Goal: Information Seeking & Learning: Learn about a topic

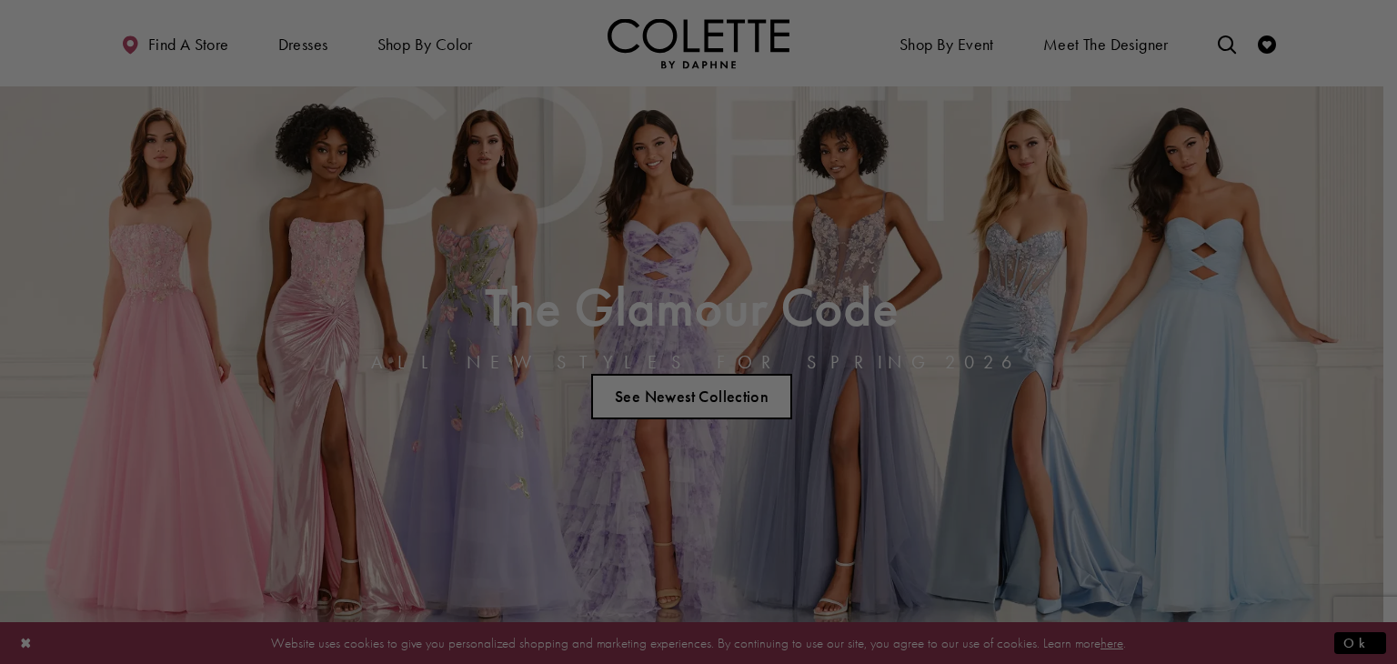
click at [1240, 157] on div at bounding box center [705, 335] width 1410 height 670
click at [1277, 625] on div at bounding box center [705, 335] width 1410 height 670
click at [1160, 199] on div at bounding box center [705, 335] width 1410 height 670
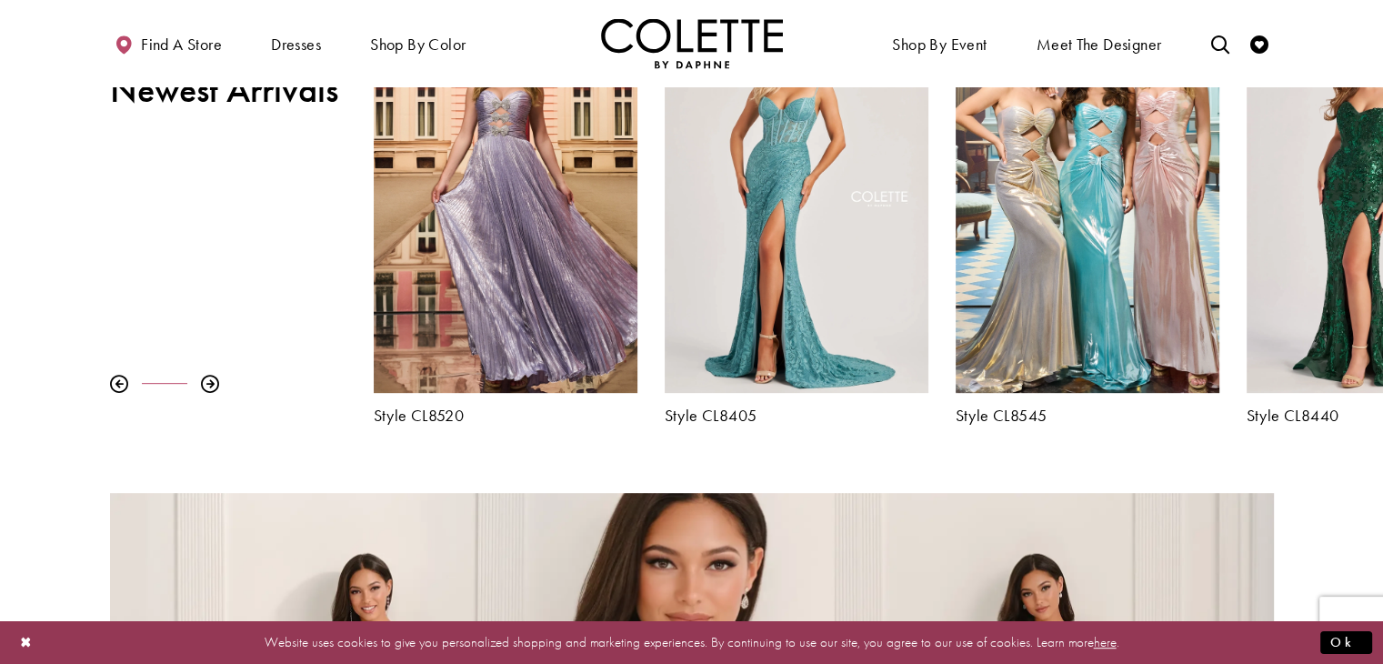
scroll to position [679, 0]
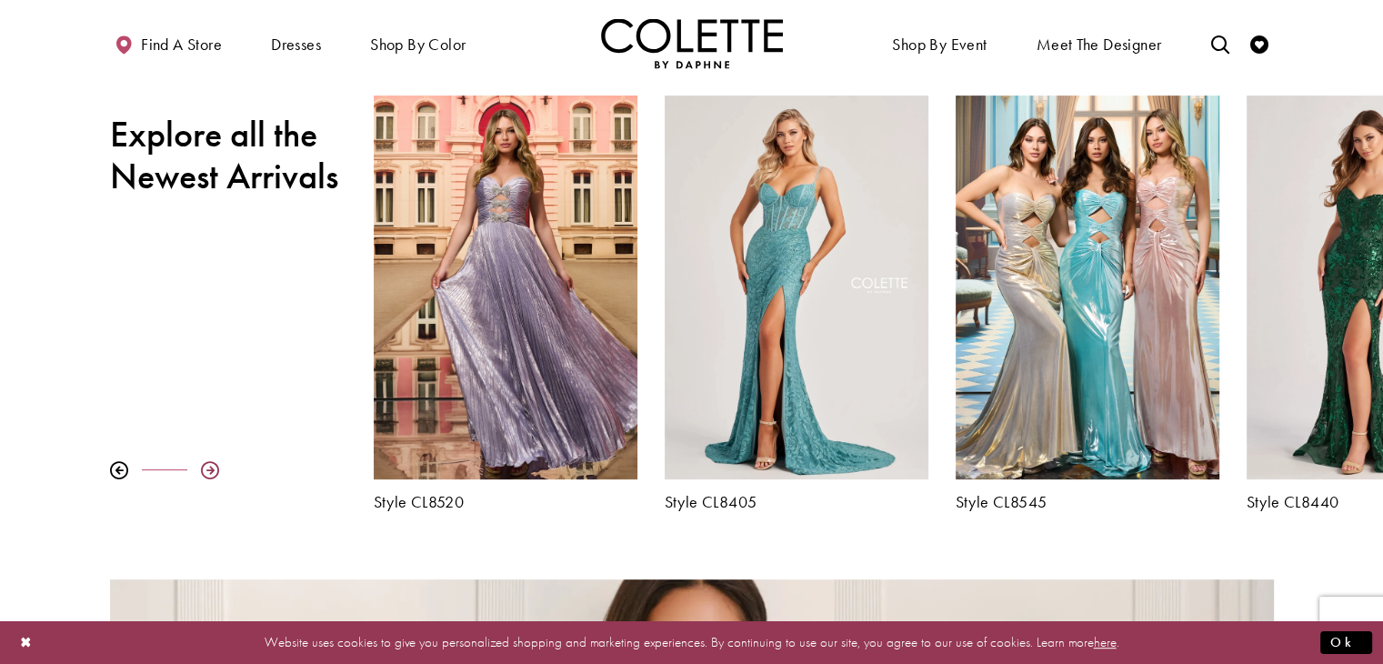
click at [209, 463] on div at bounding box center [210, 470] width 18 height 18
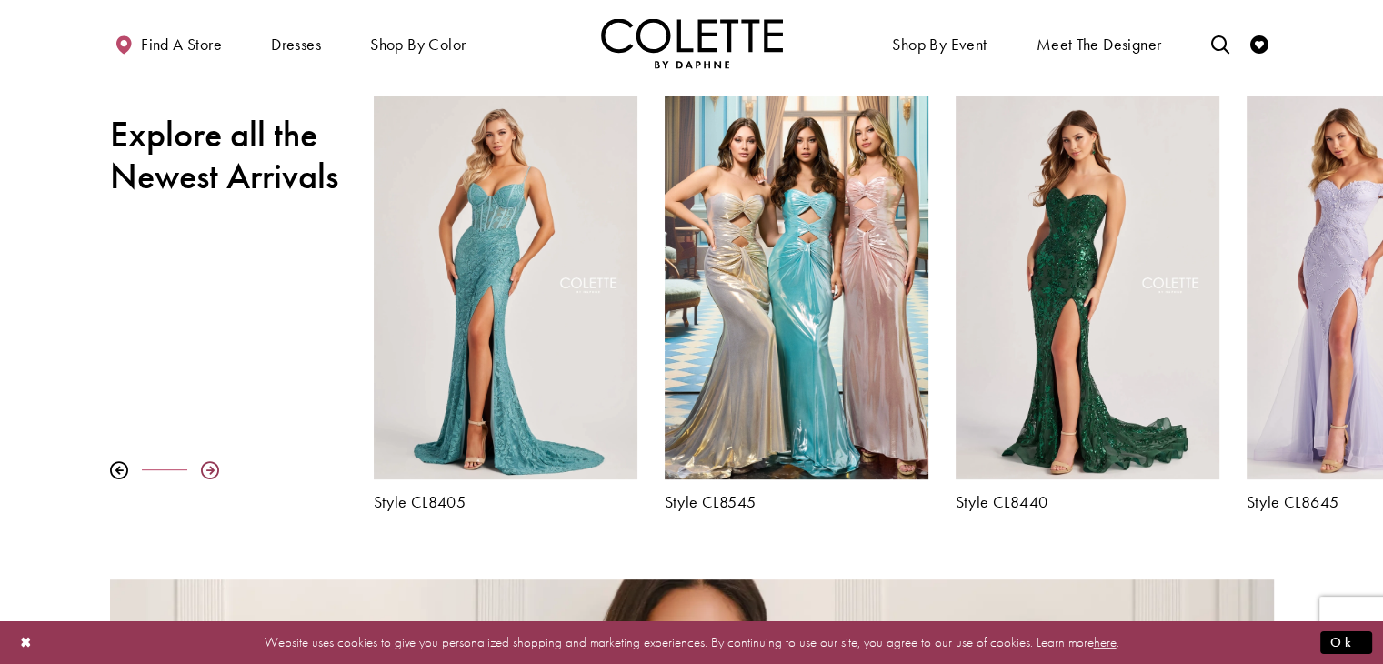
click at [209, 463] on div at bounding box center [210, 470] width 18 height 18
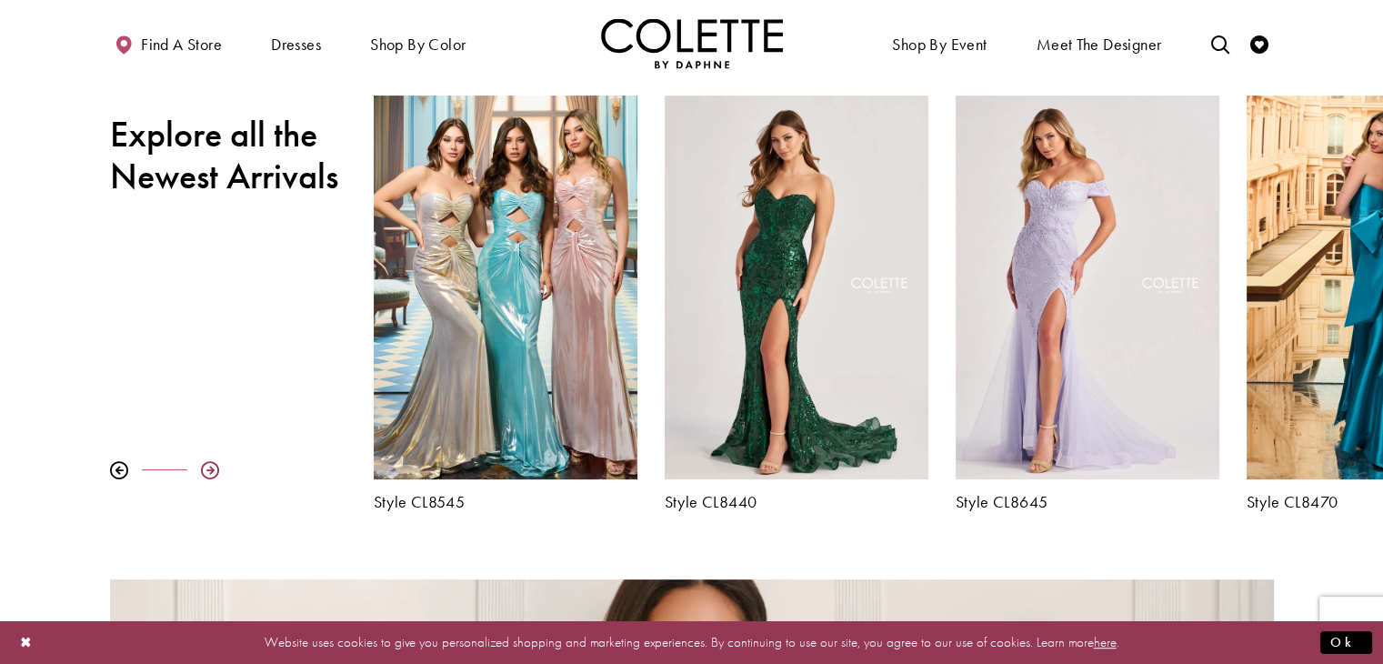
click at [209, 463] on div at bounding box center [210, 470] width 18 height 18
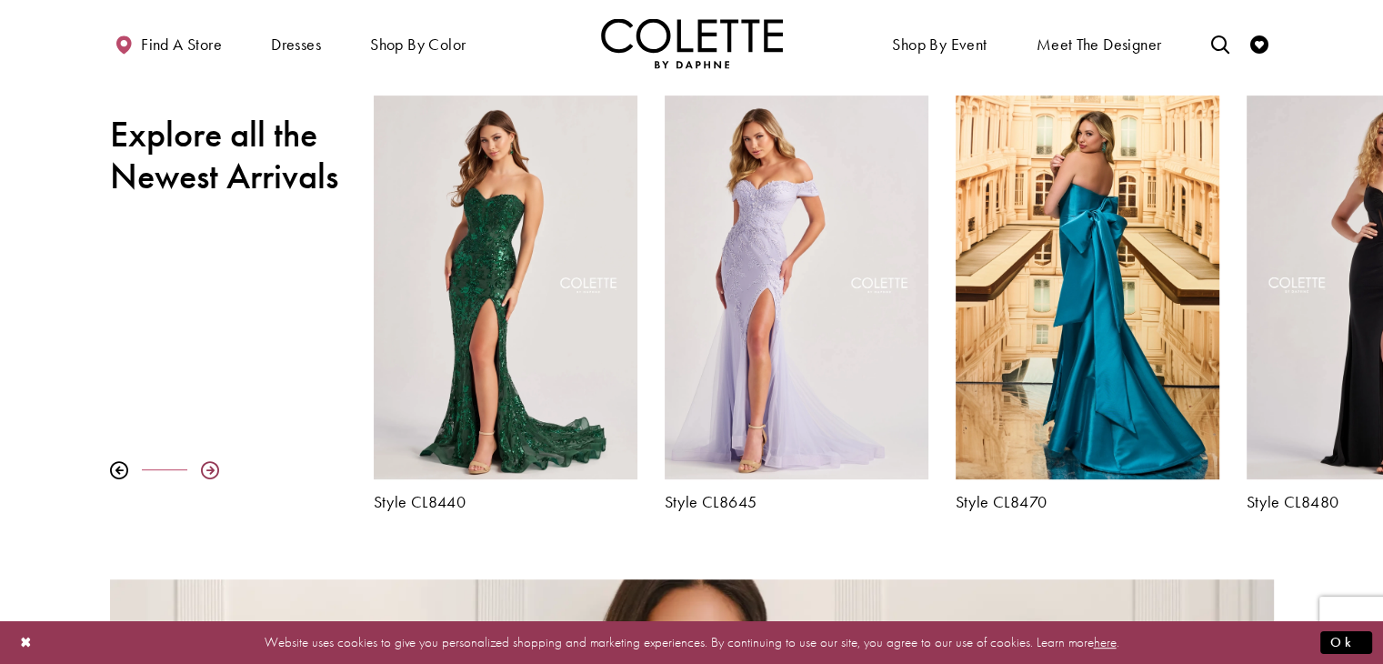
click at [209, 463] on div at bounding box center [210, 470] width 18 height 18
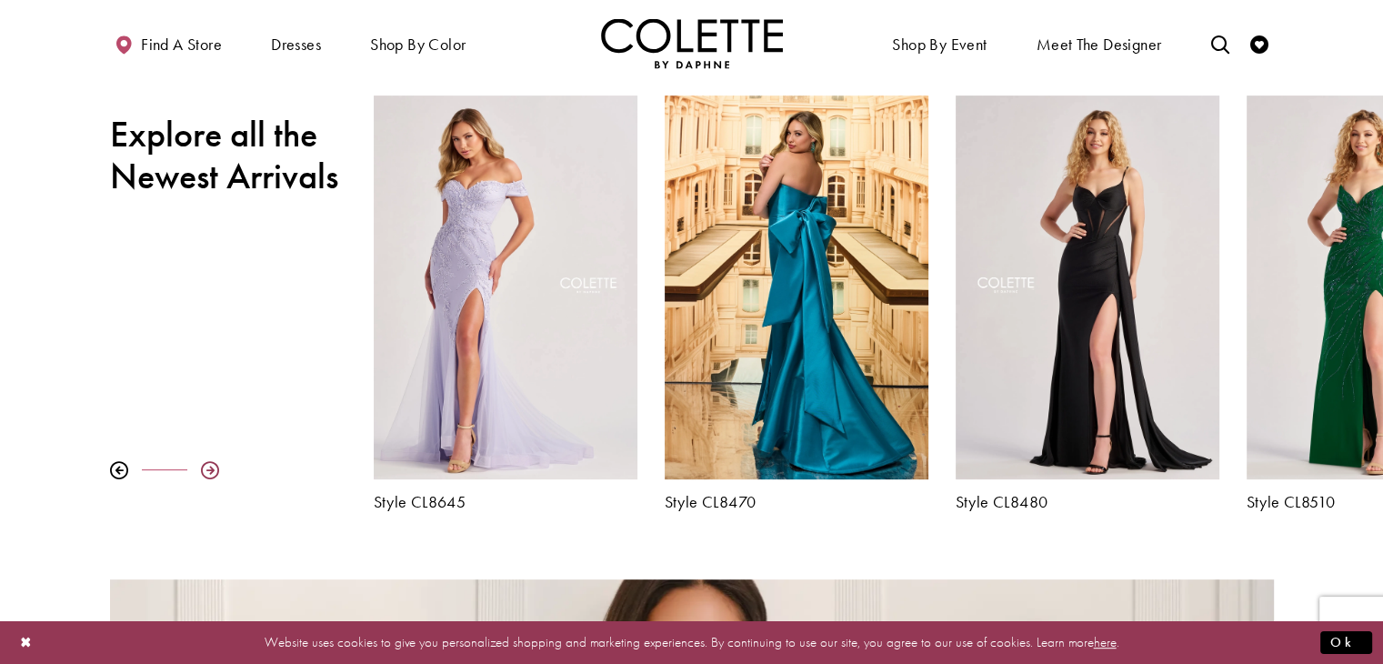
click at [209, 463] on div at bounding box center [210, 470] width 18 height 18
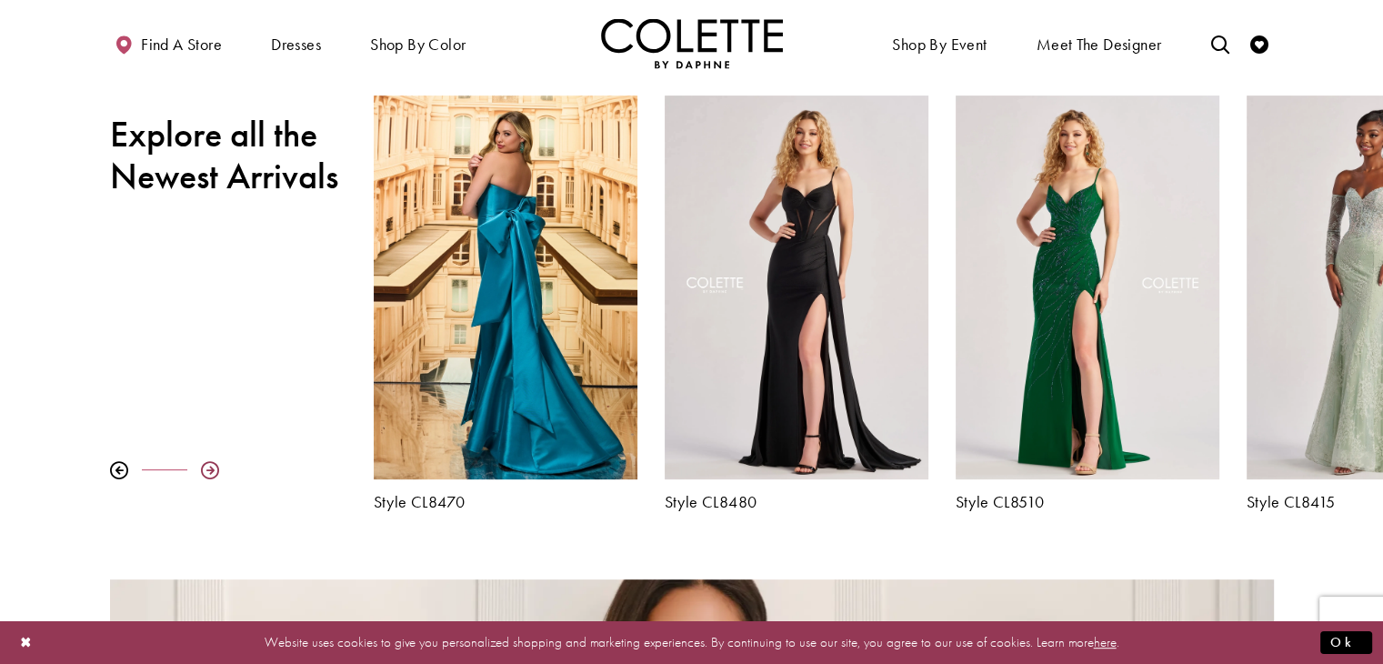
click at [209, 463] on div at bounding box center [210, 470] width 18 height 18
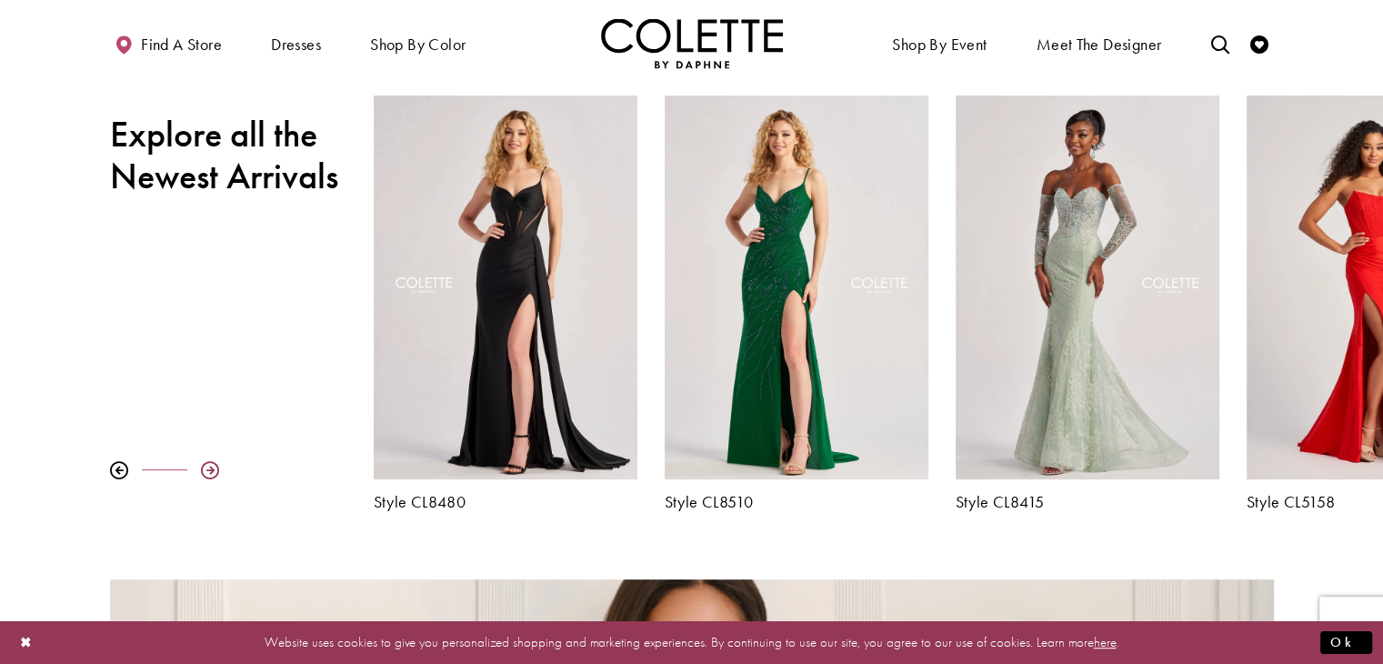
click at [209, 463] on div at bounding box center [210, 470] width 18 height 18
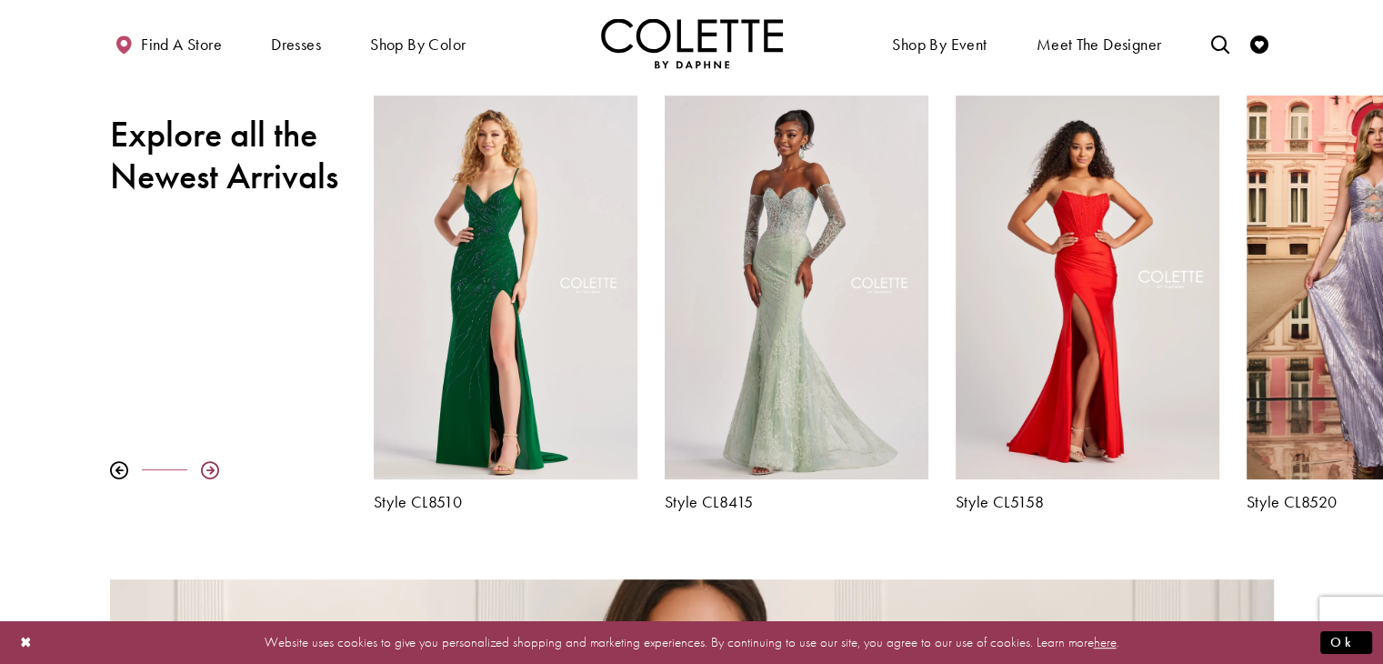
click at [209, 463] on div at bounding box center [210, 470] width 18 height 18
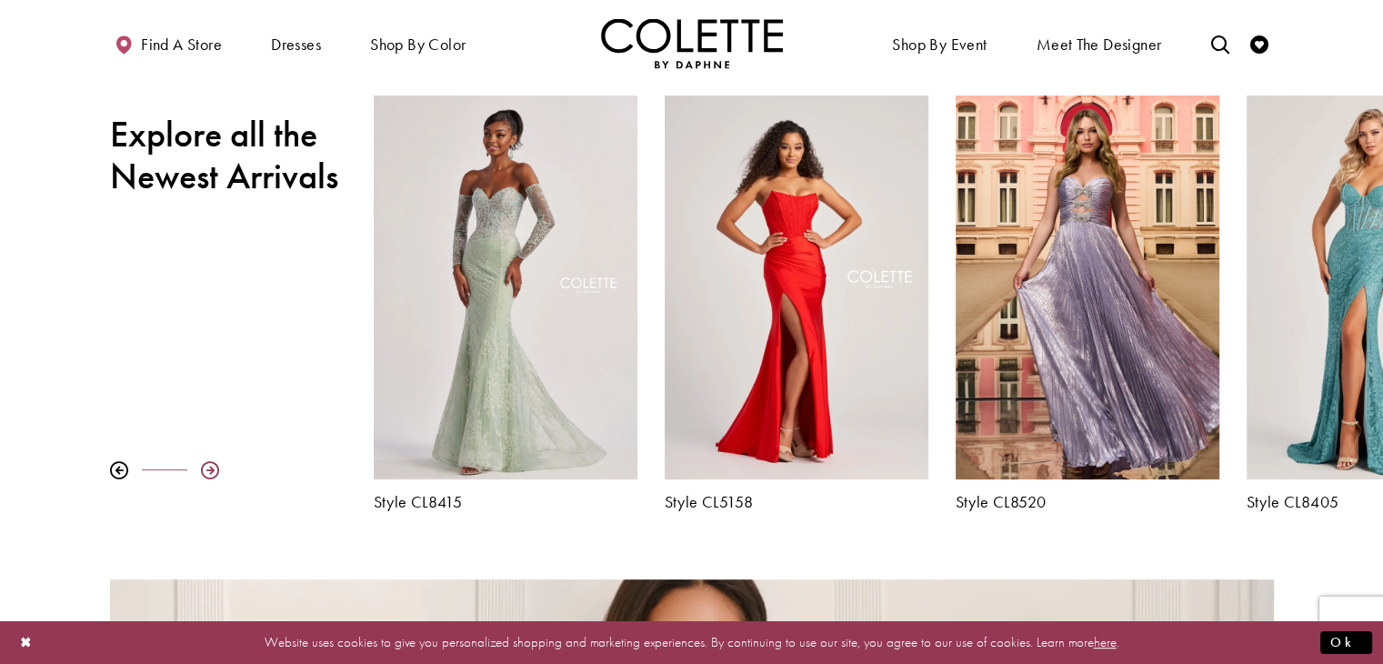
click at [211, 463] on div at bounding box center [210, 470] width 18 height 18
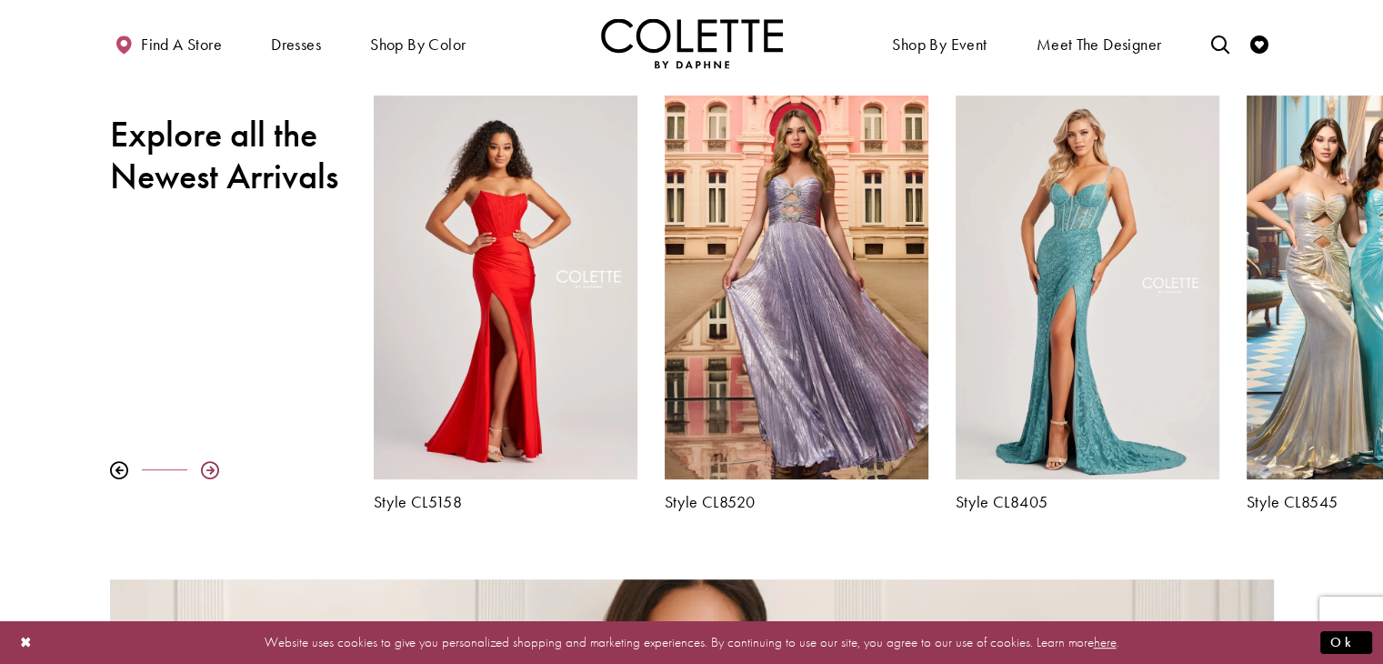
click at [211, 463] on div at bounding box center [210, 470] width 18 height 18
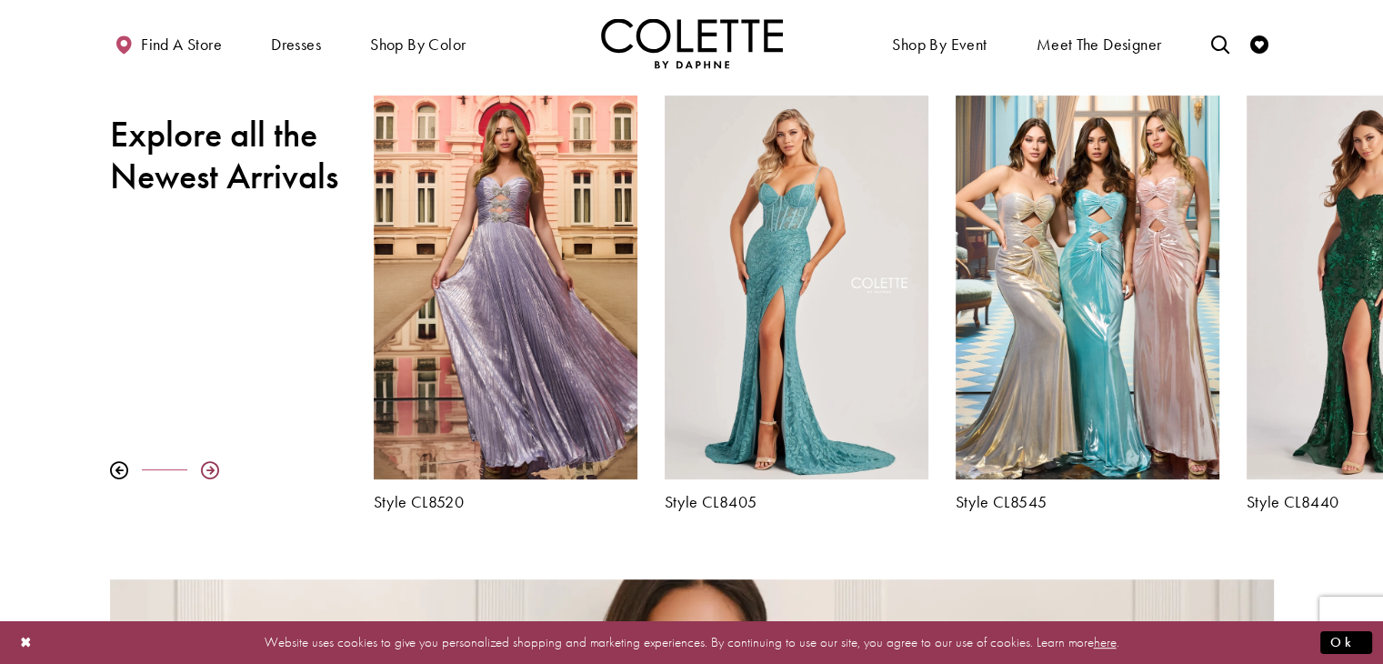
click at [211, 463] on div at bounding box center [210, 470] width 18 height 18
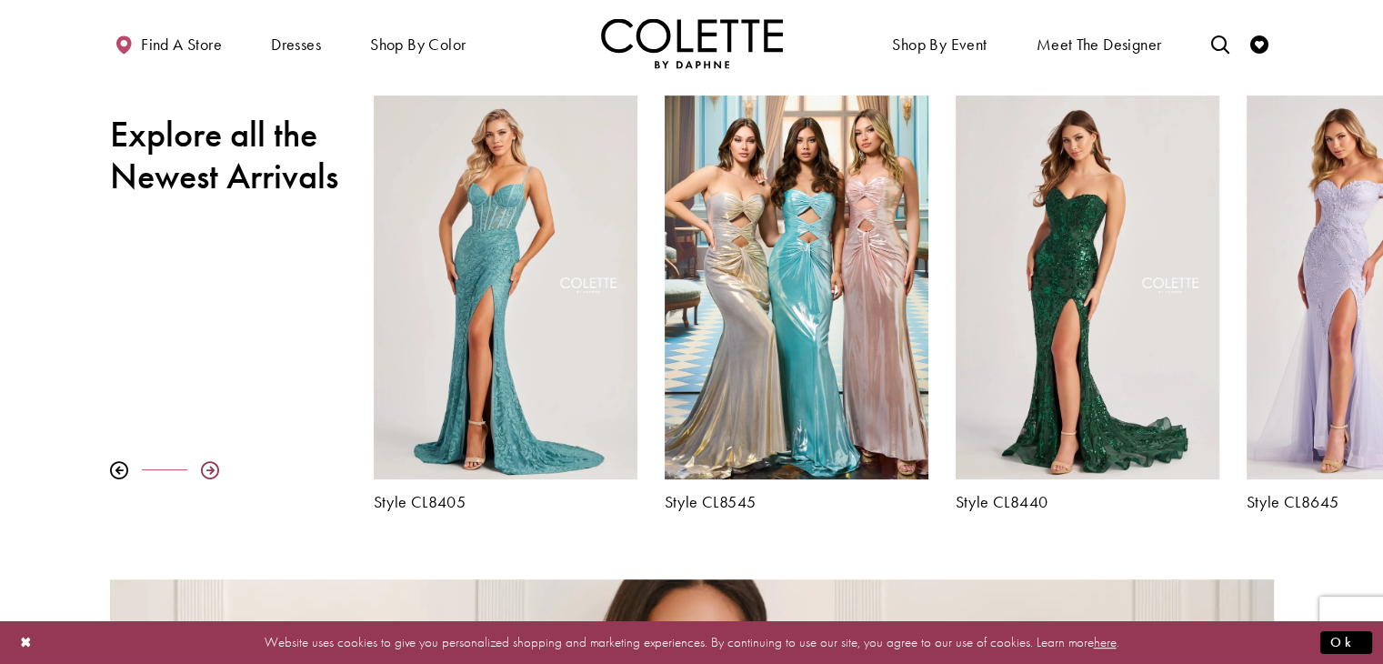
click at [211, 463] on div at bounding box center [210, 470] width 18 height 18
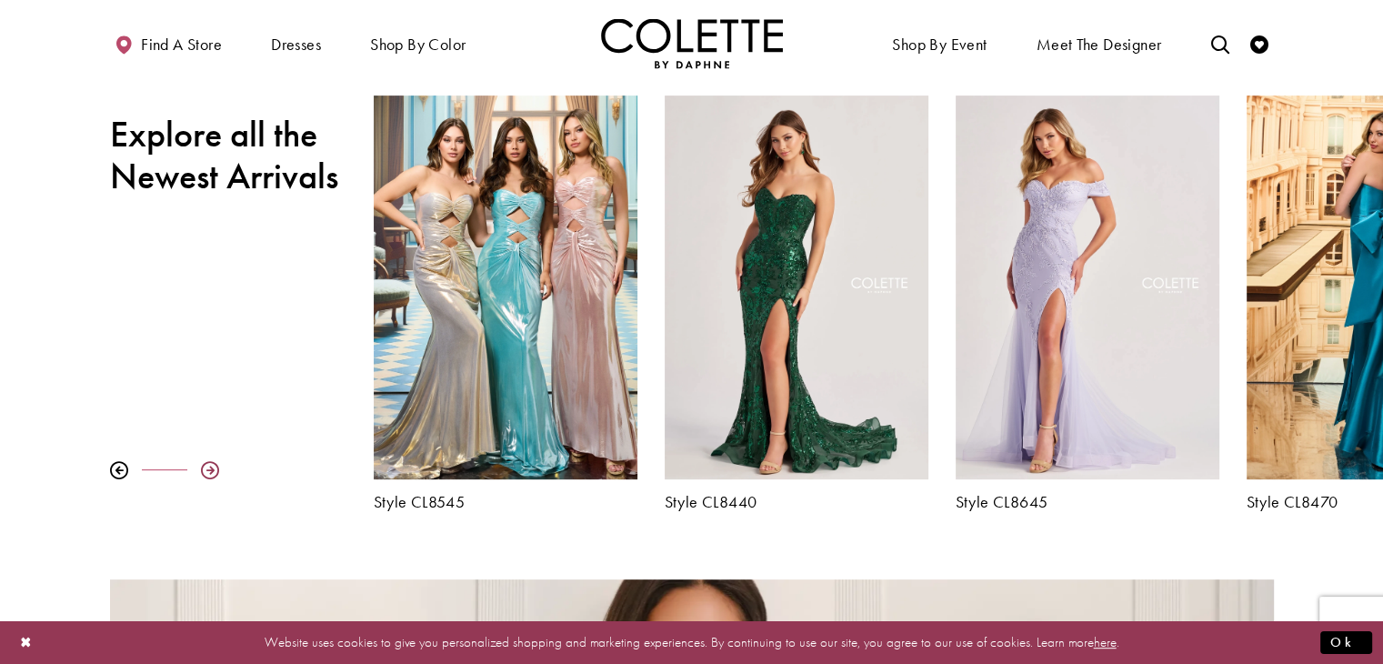
click at [212, 465] on div at bounding box center [210, 470] width 18 height 18
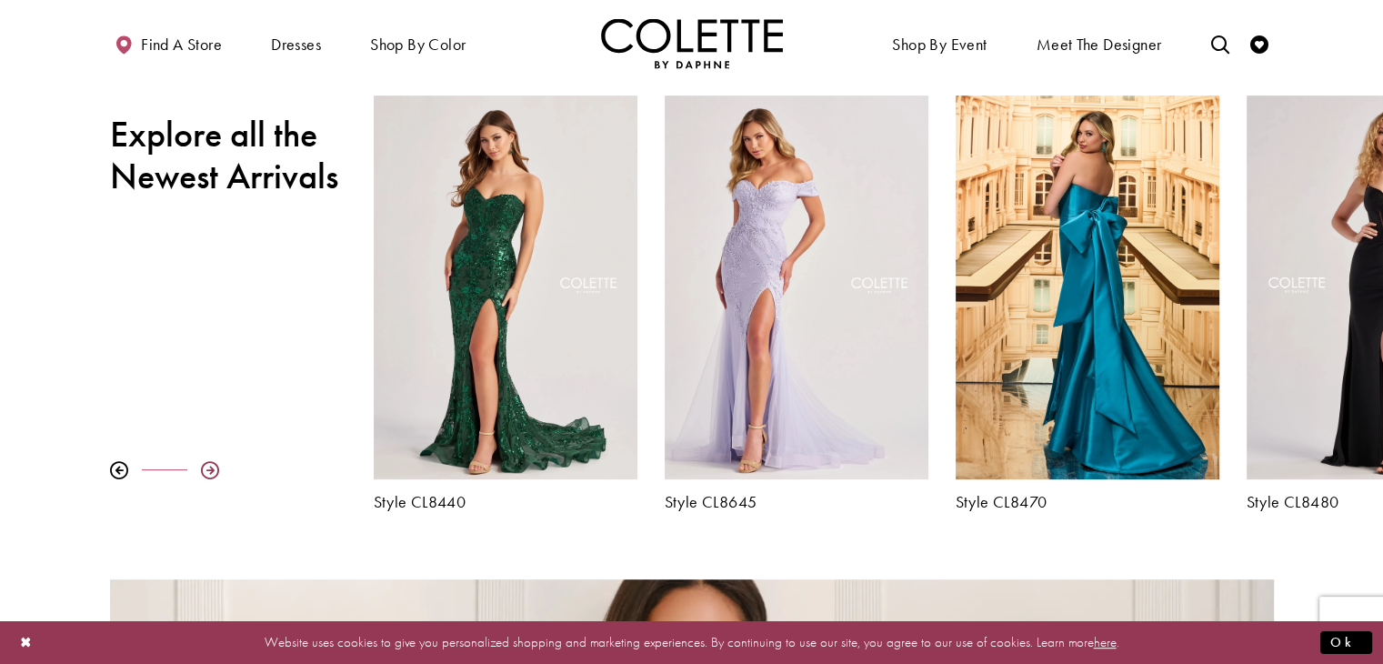
click at [212, 465] on div at bounding box center [210, 470] width 18 height 18
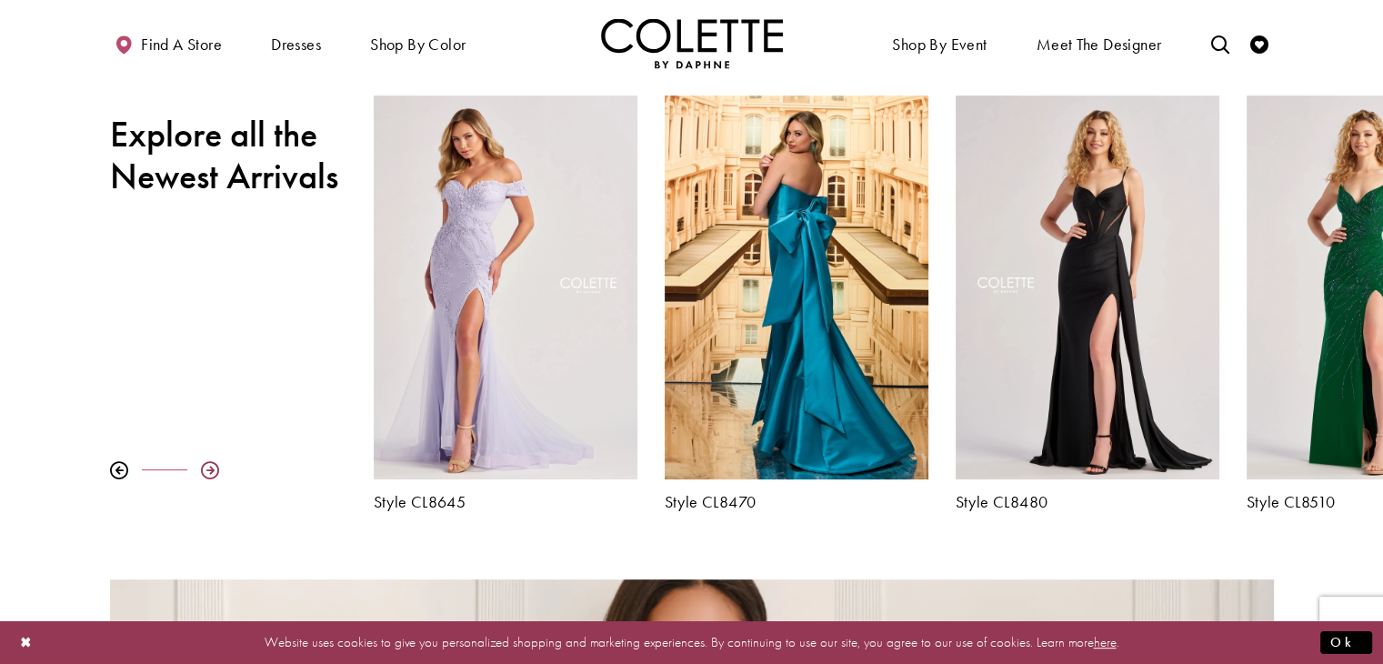
click at [212, 465] on div at bounding box center [210, 470] width 18 height 18
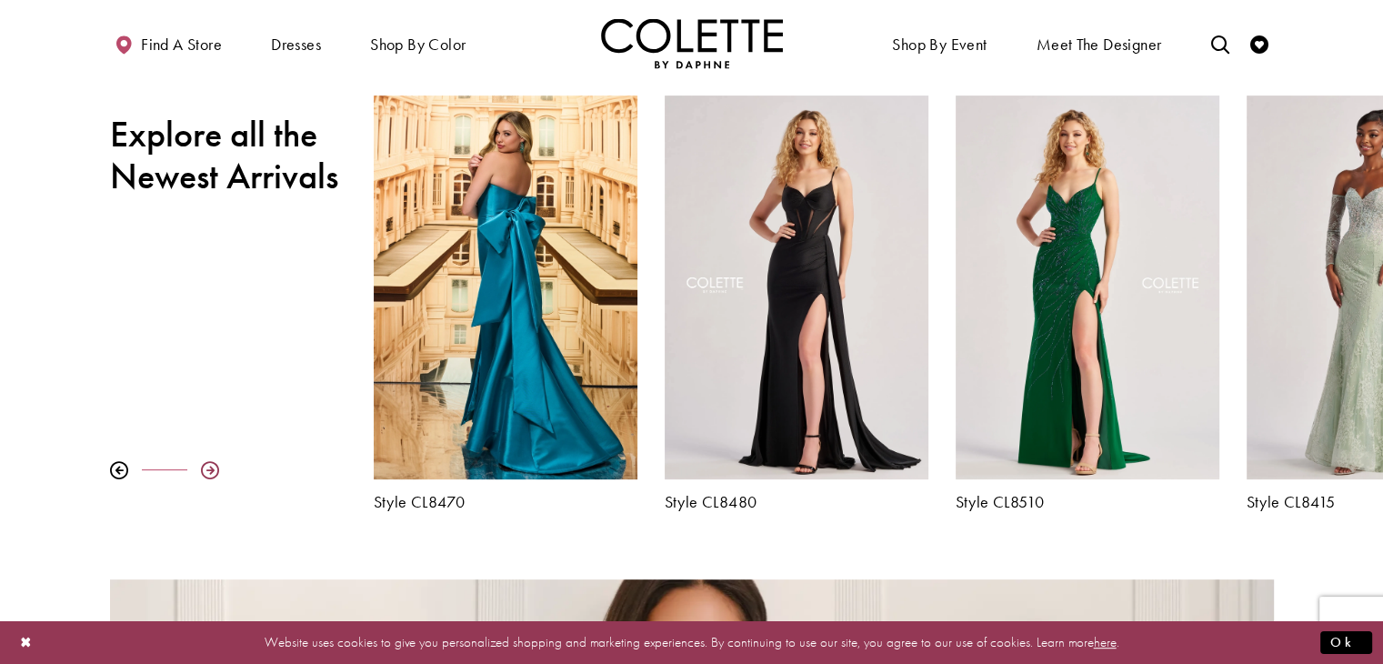
click at [212, 465] on div at bounding box center [210, 470] width 18 height 18
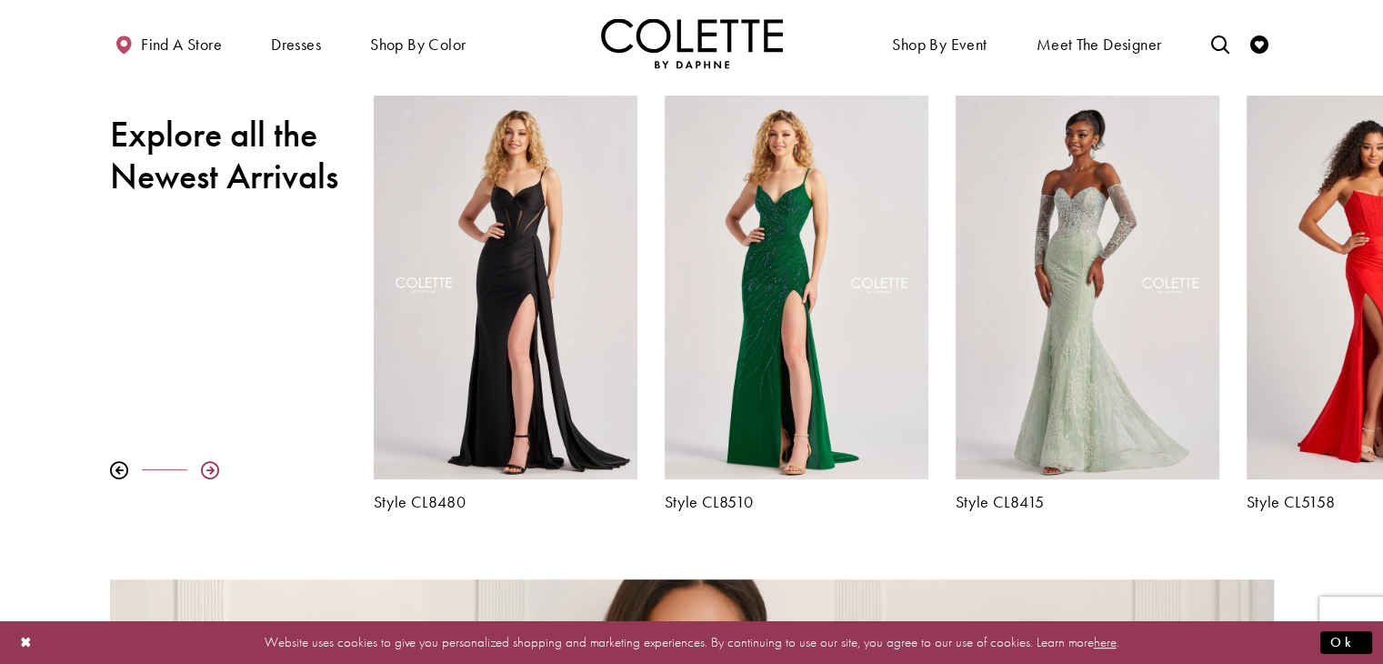
click at [212, 465] on div at bounding box center [210, 470] width 18 height 18
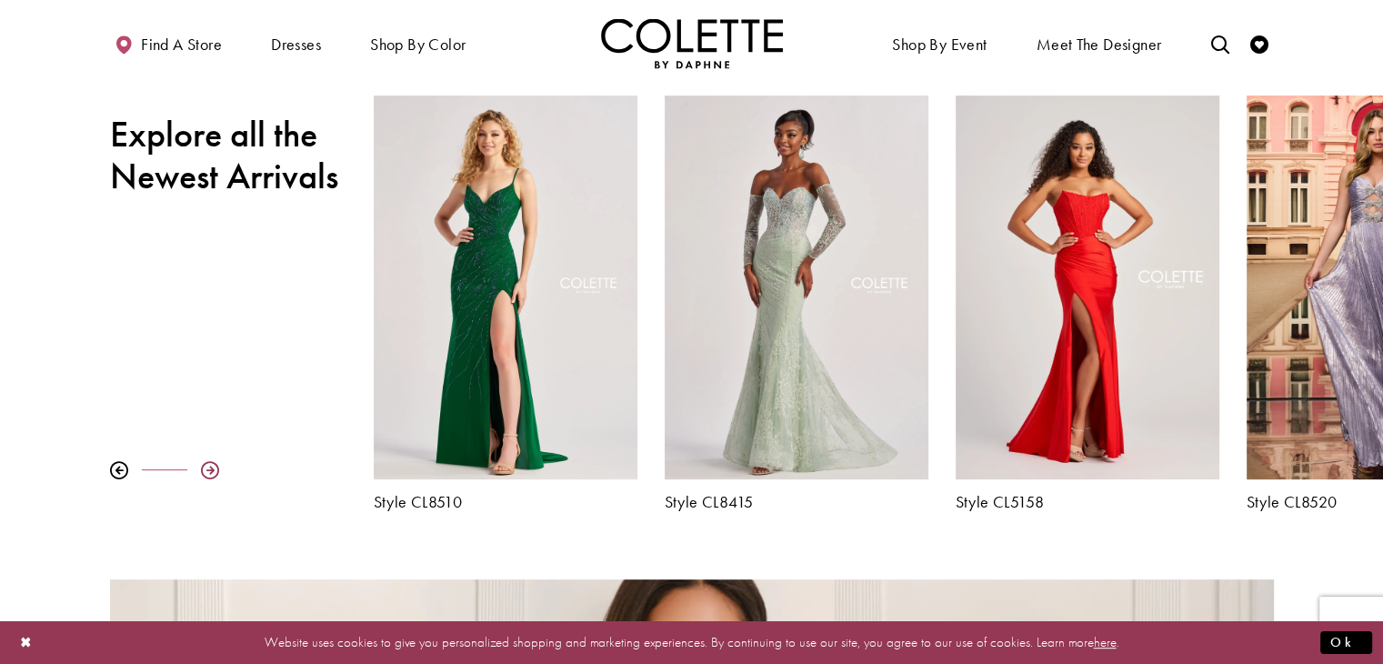
click at [212, 465] on div at bounding box center [210, 470] width 18 height 18
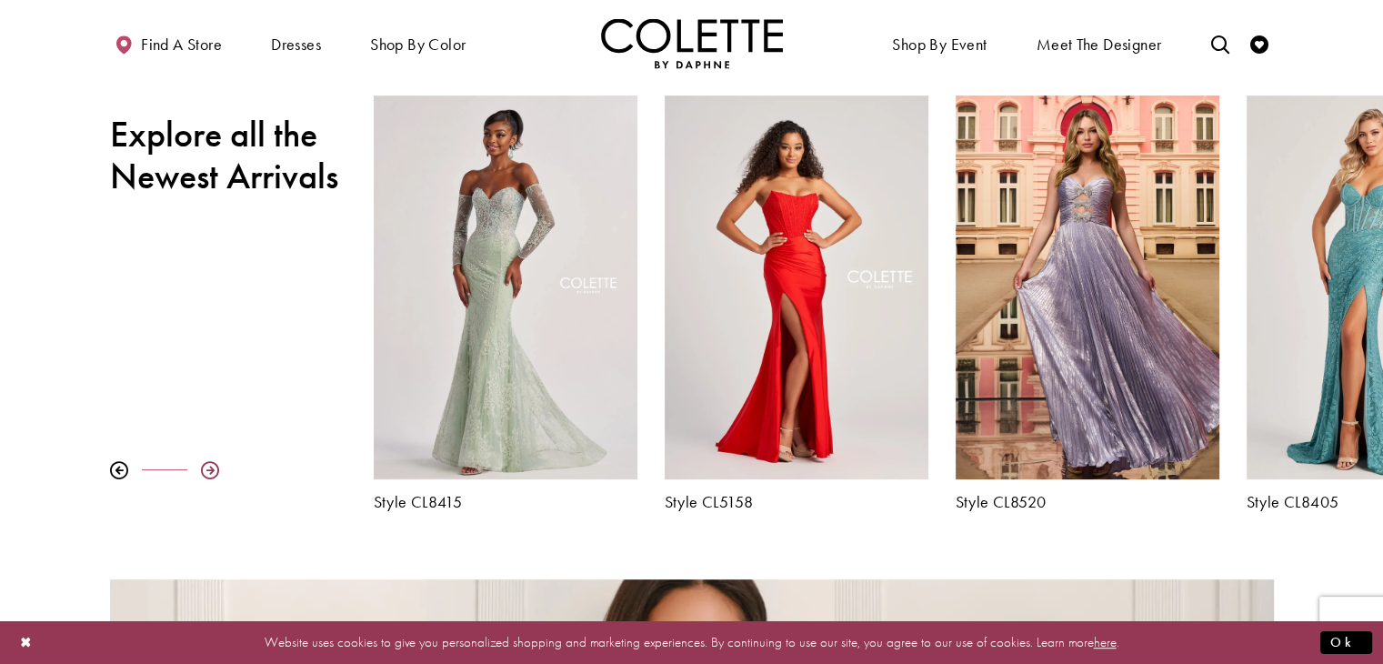
click at [212, 465] on div at bounding box center [210, 470] width 18 height 18
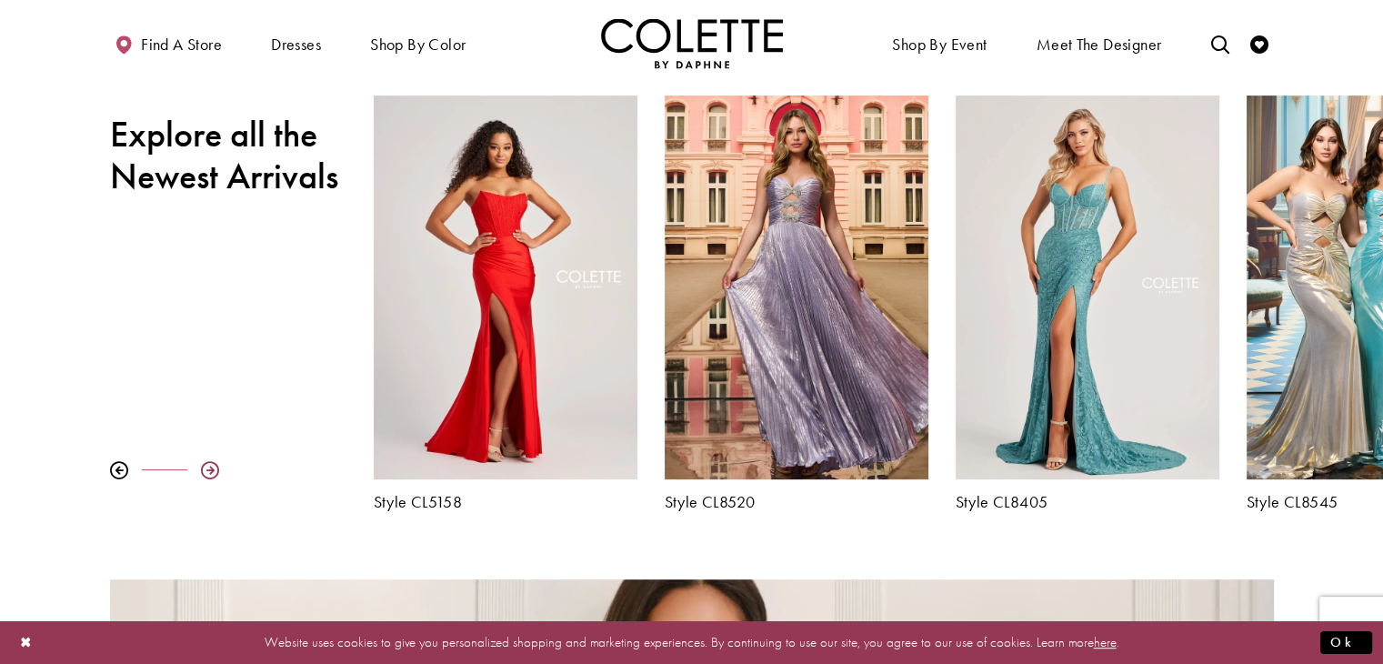
click at [212, 465] on div at bounding box center [210, 470] width 18 height 18
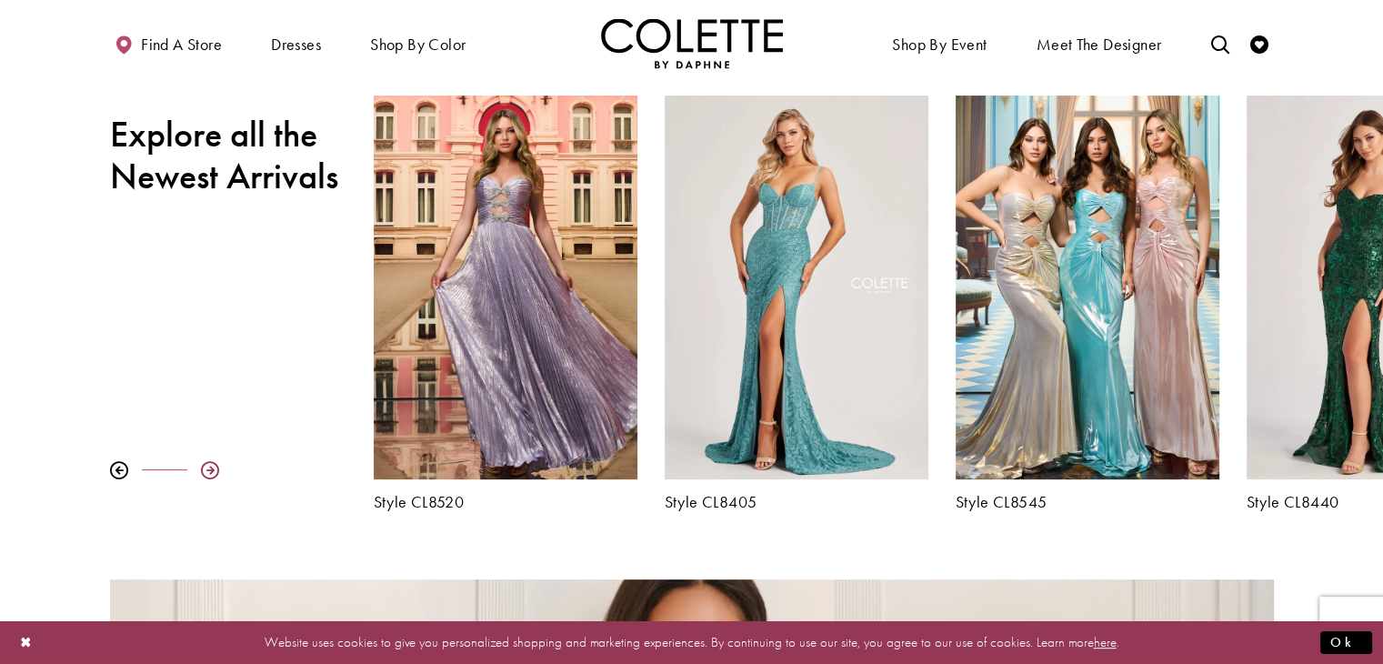
click at [213, 465] on div at bounding box center [210, 470] width 18 height 18
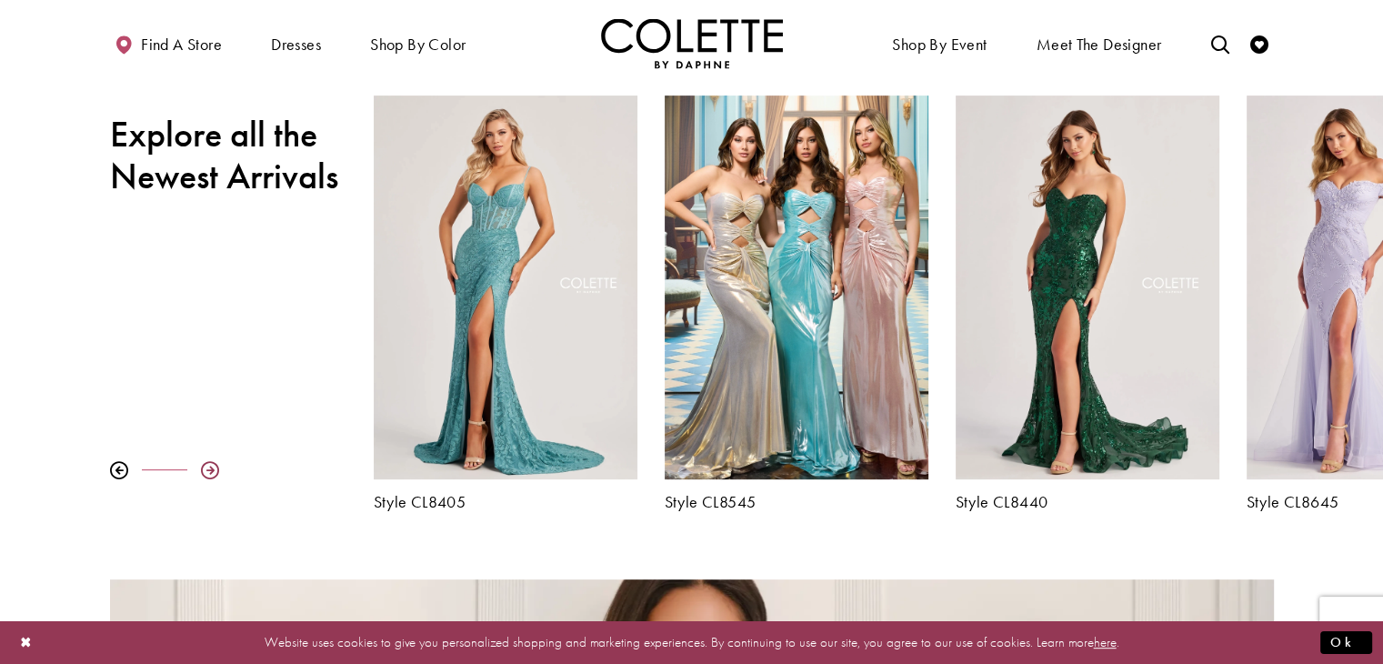
click at [213, 465] on div at bounding box center [210, 470] width 18 height 18
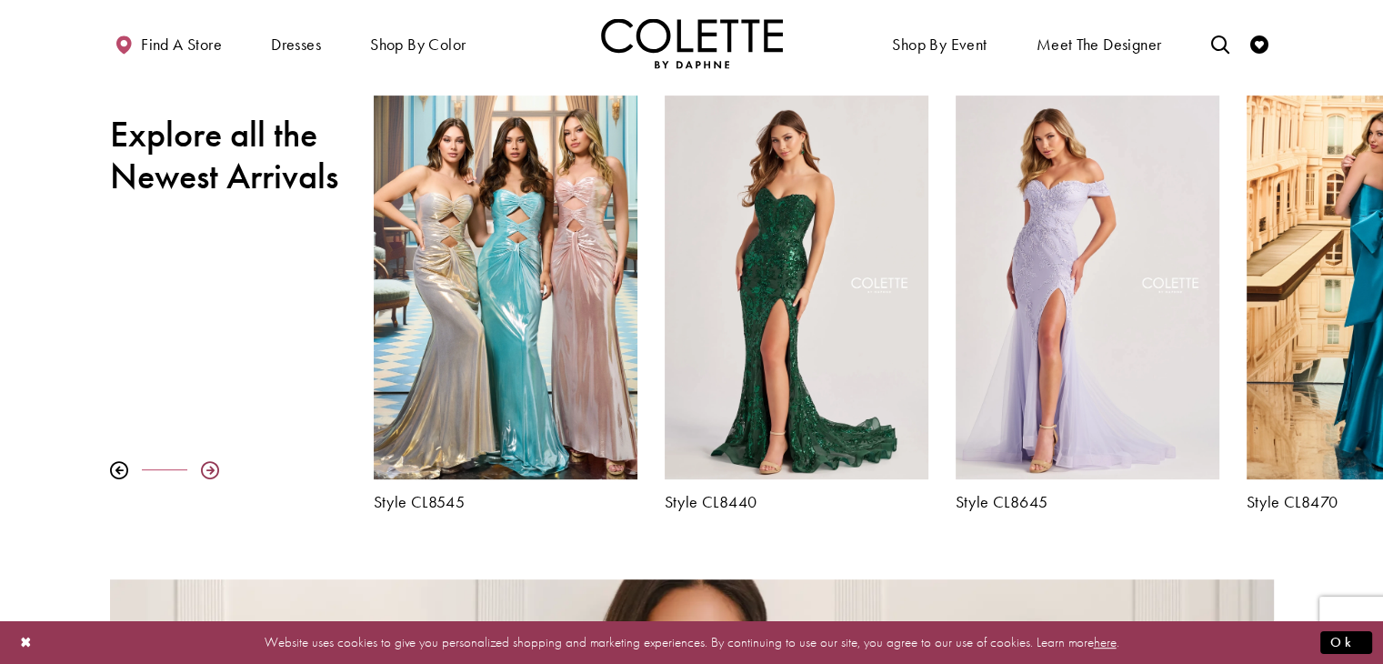
click at [213, 465] on div at bounding box center [210, 470] width 18 height 18
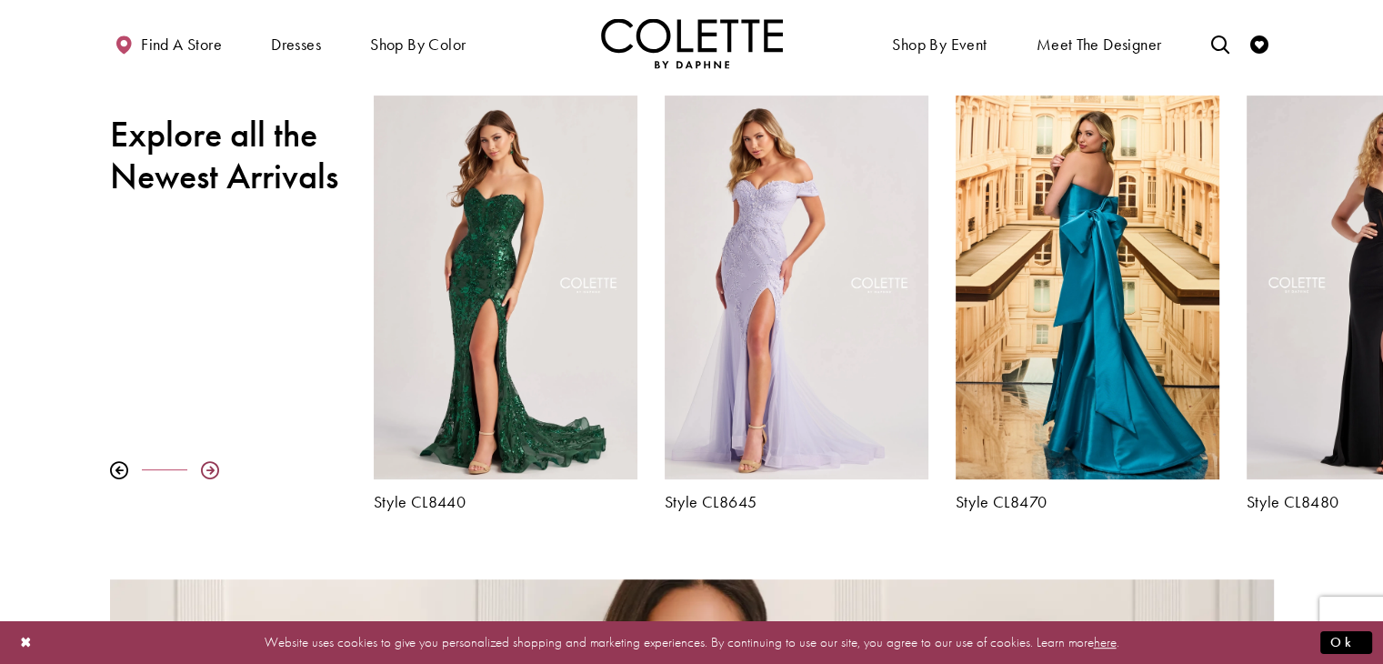
click at [213, 465] on div at bounding box center [210, 470] width 18 height 18
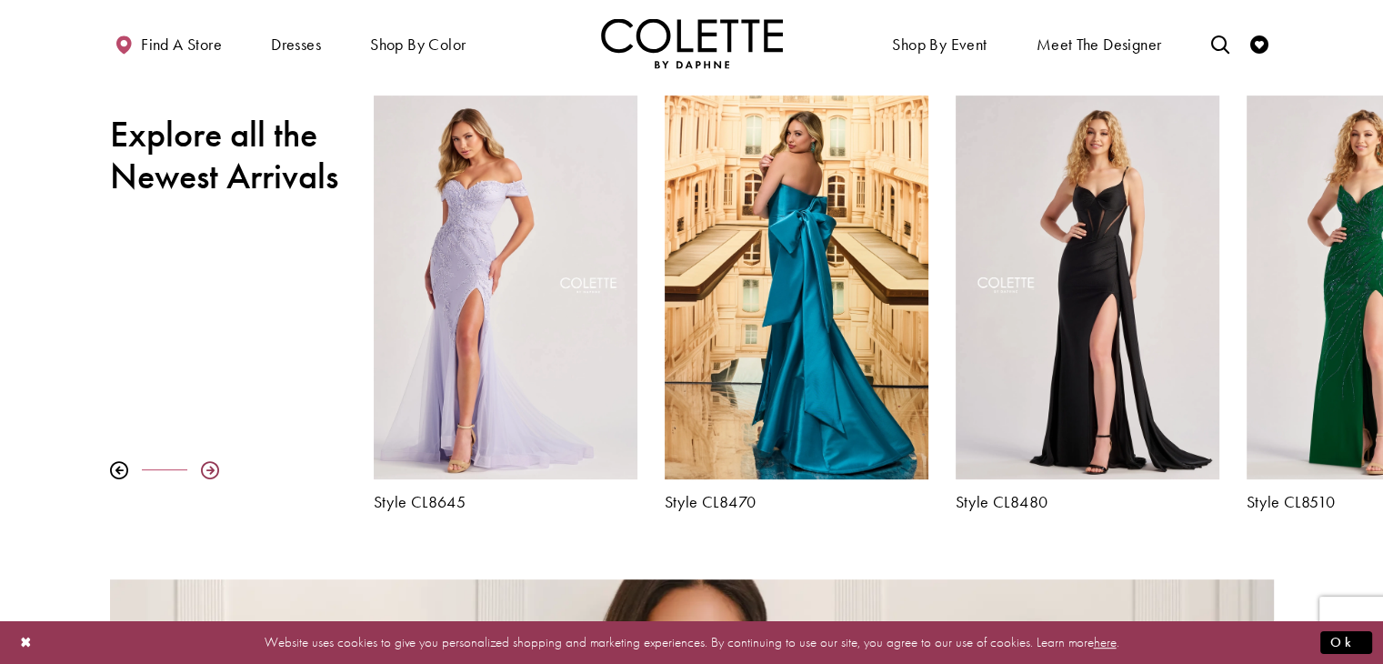
click at [213, 465] on div at bounding box center [210, 470] width 18 height 18
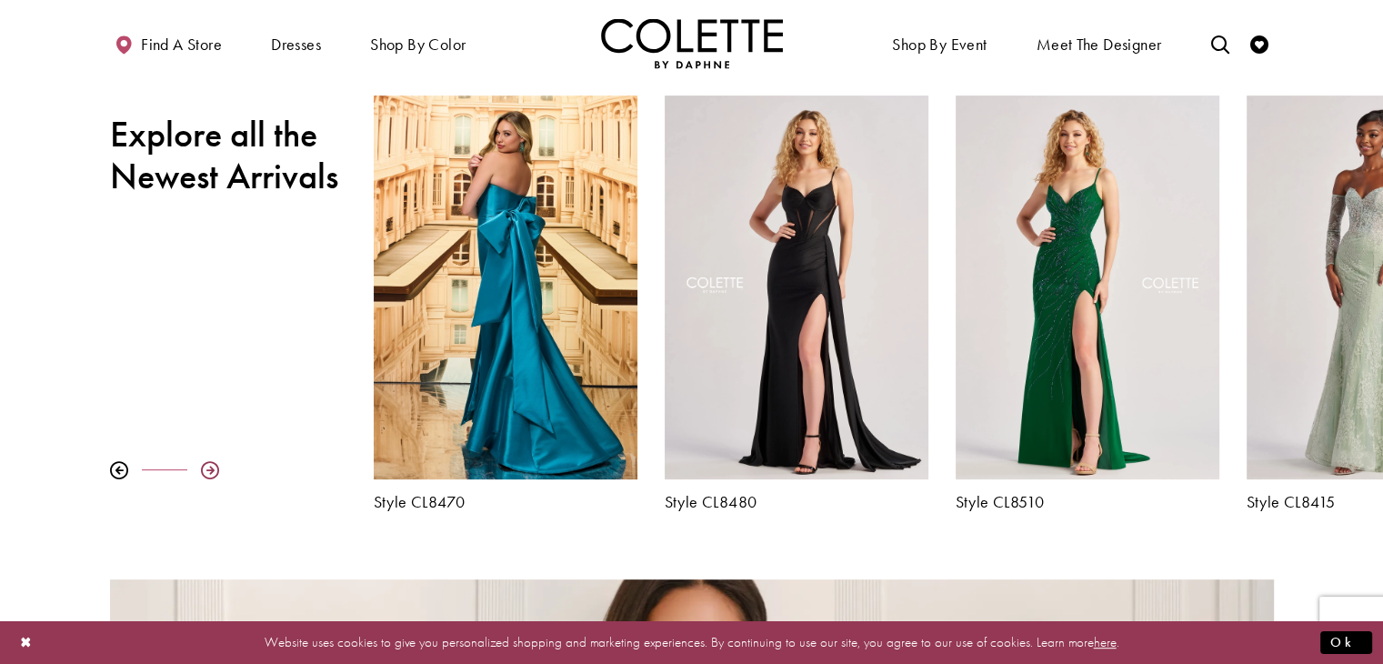
click at [213, 465] on div at bounding box center [210, 470] width 18 height 18
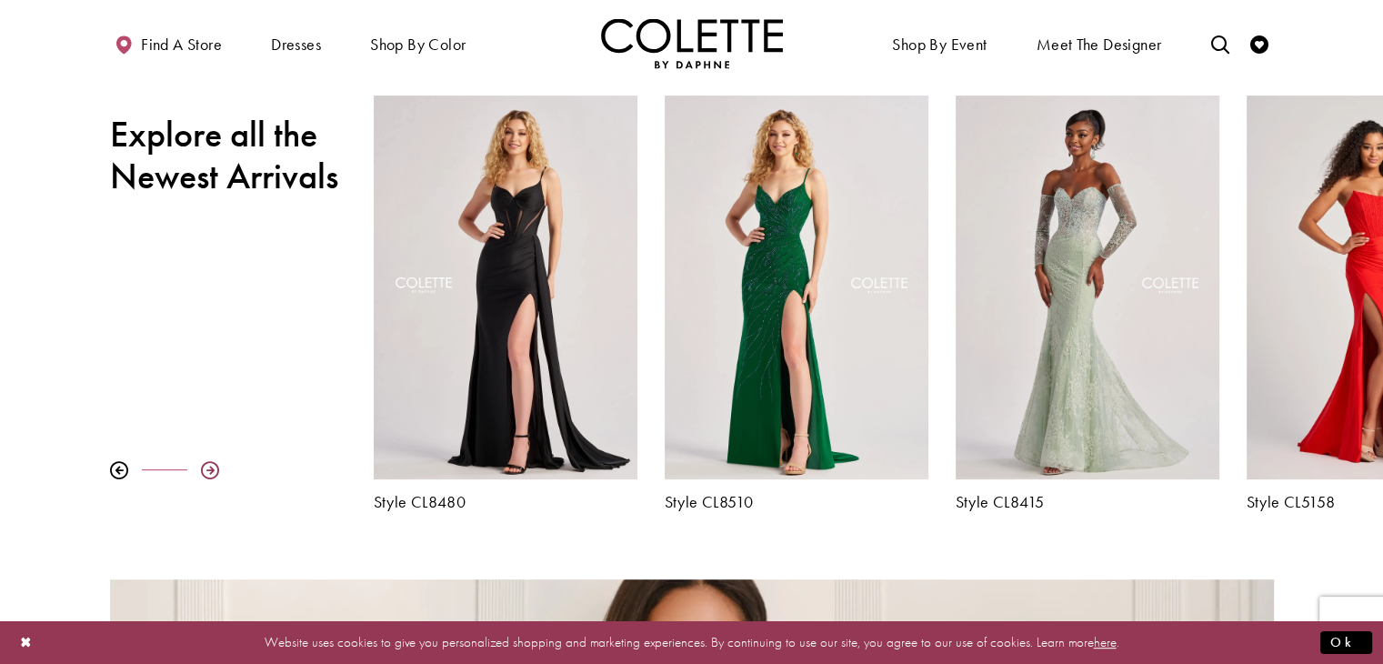
click at [213, 465] on div at bounding box center [210, 470] width 18 height 18
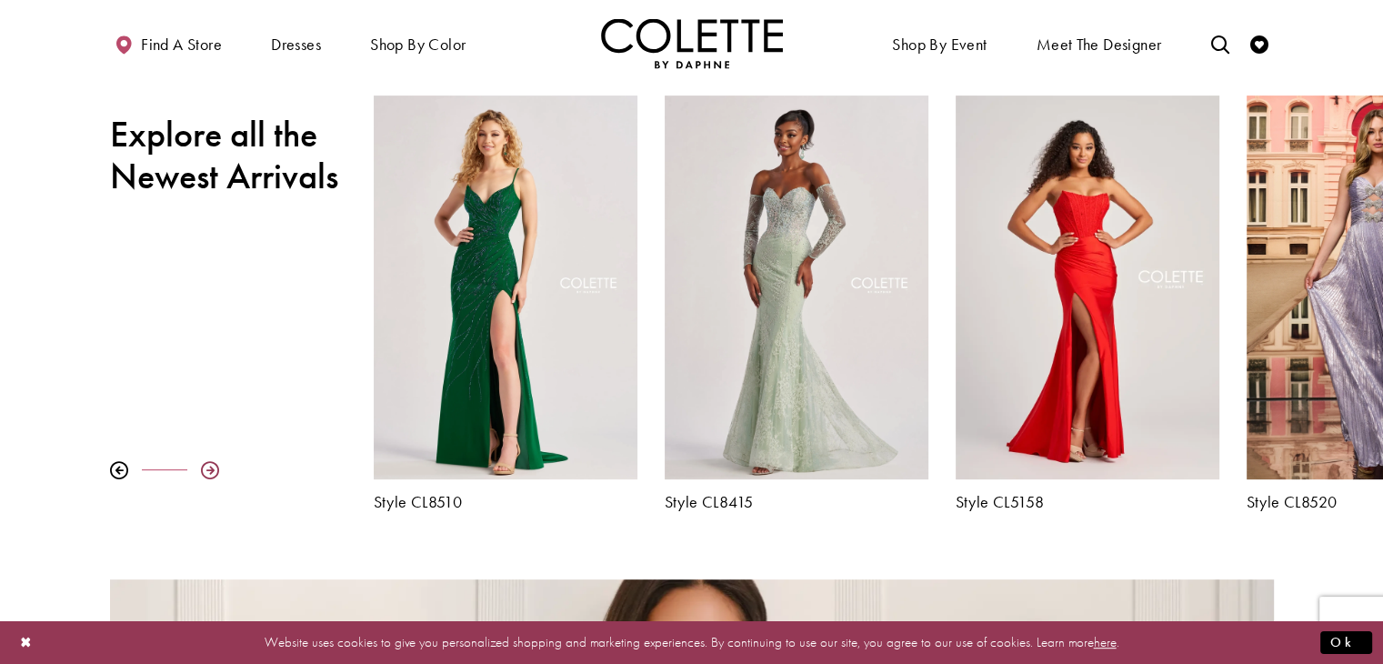
click at [213, 465] on div at bounding box center [210, 470] width 18 height 18
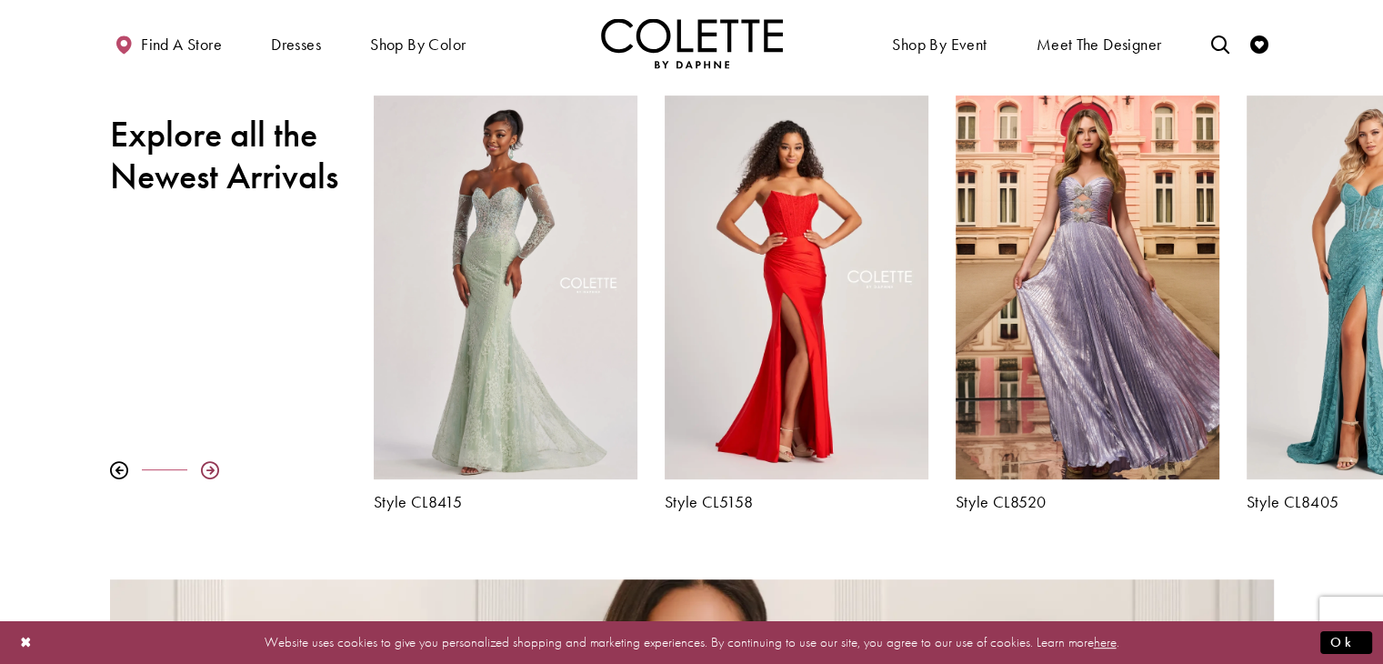
click at [213, 465] on div at bounding box center [210, 470] width 18 height 18
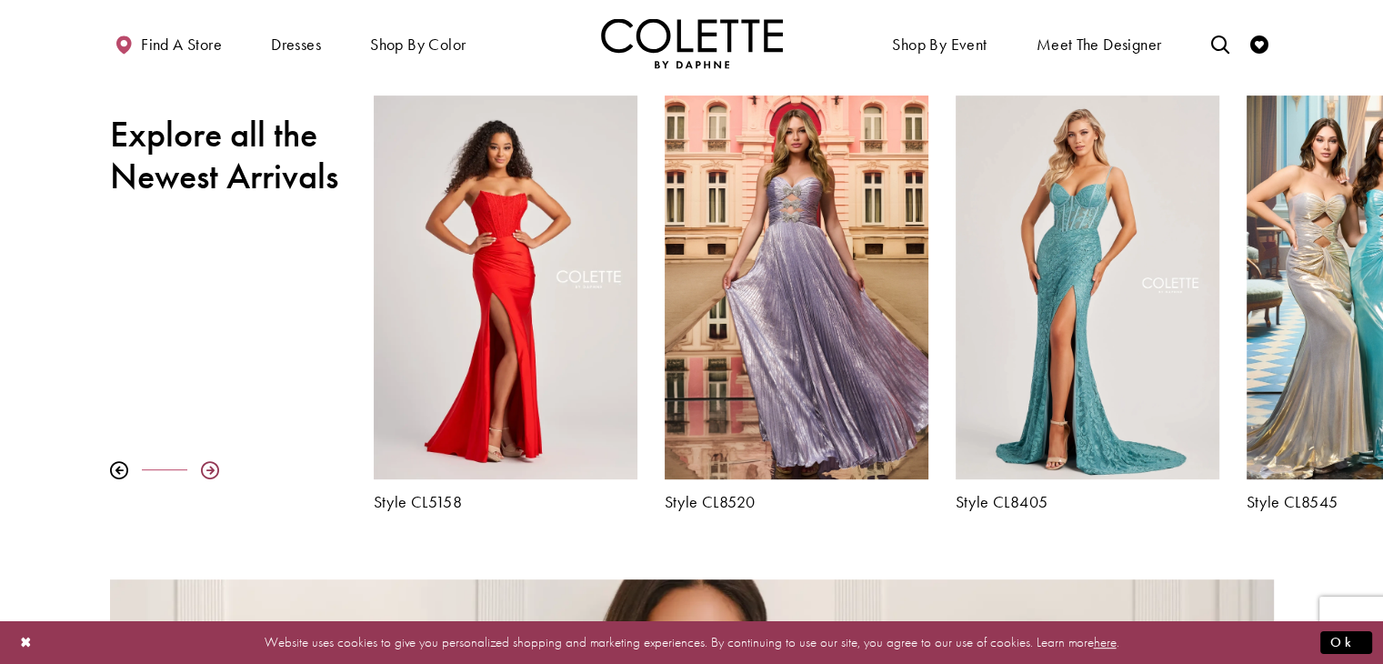
click at [213, 465] on div at bounding box center [210, 470] width 18 height 18
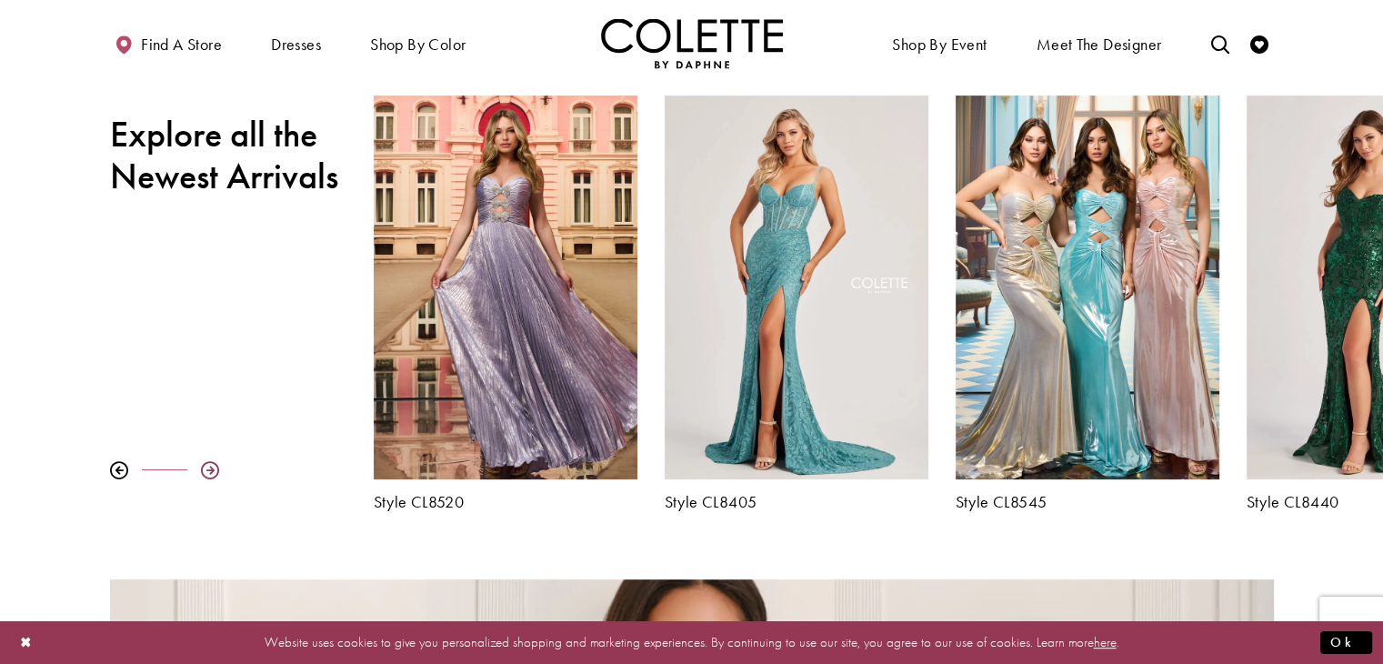
click at [213, 465] on div at bounding box center [210, 470] width 18 height 18
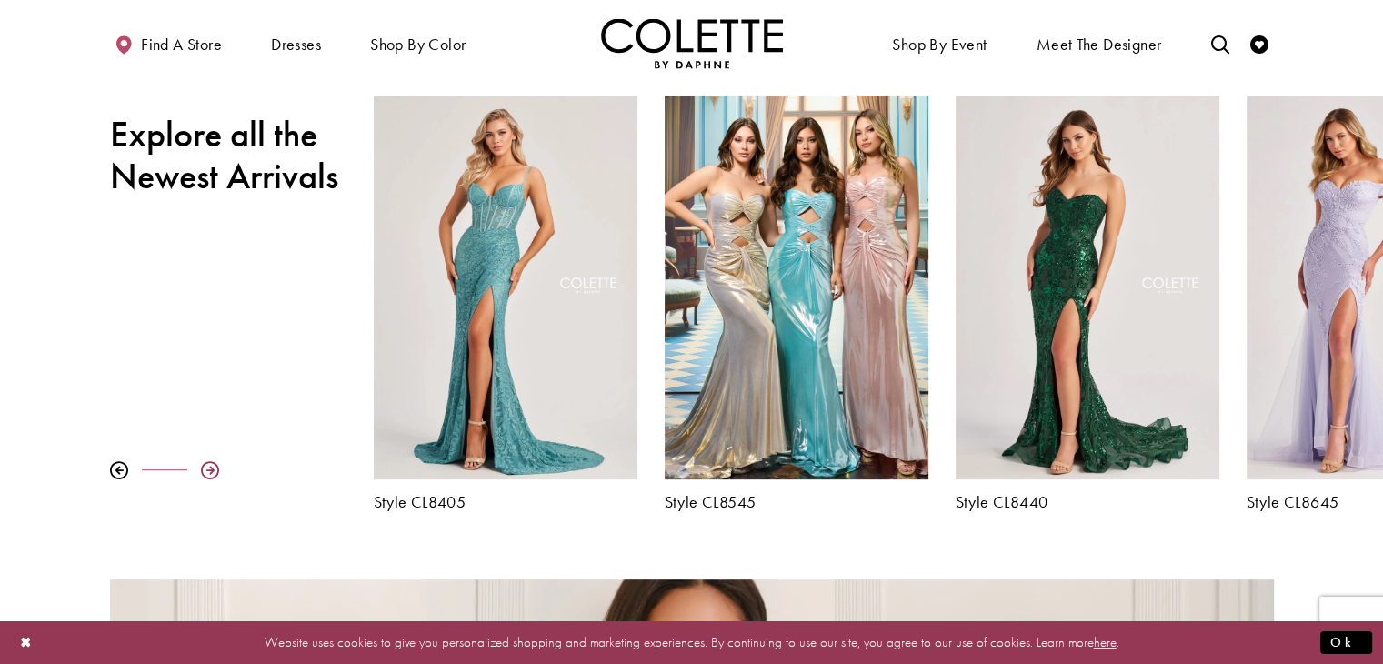
click at [213, 465] on div at bounding box center [210, 470] width 18 height 18
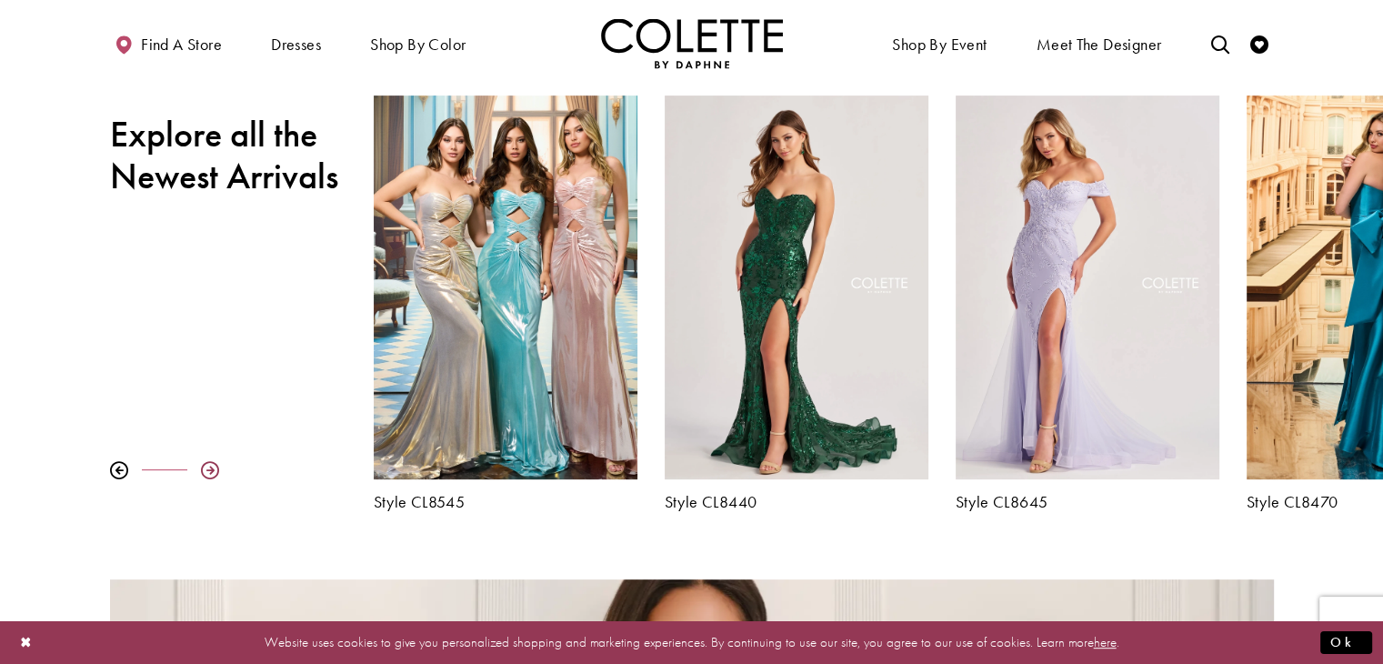
click at [213, 465] on div at bounding box center [210, 470] width 18 height 18
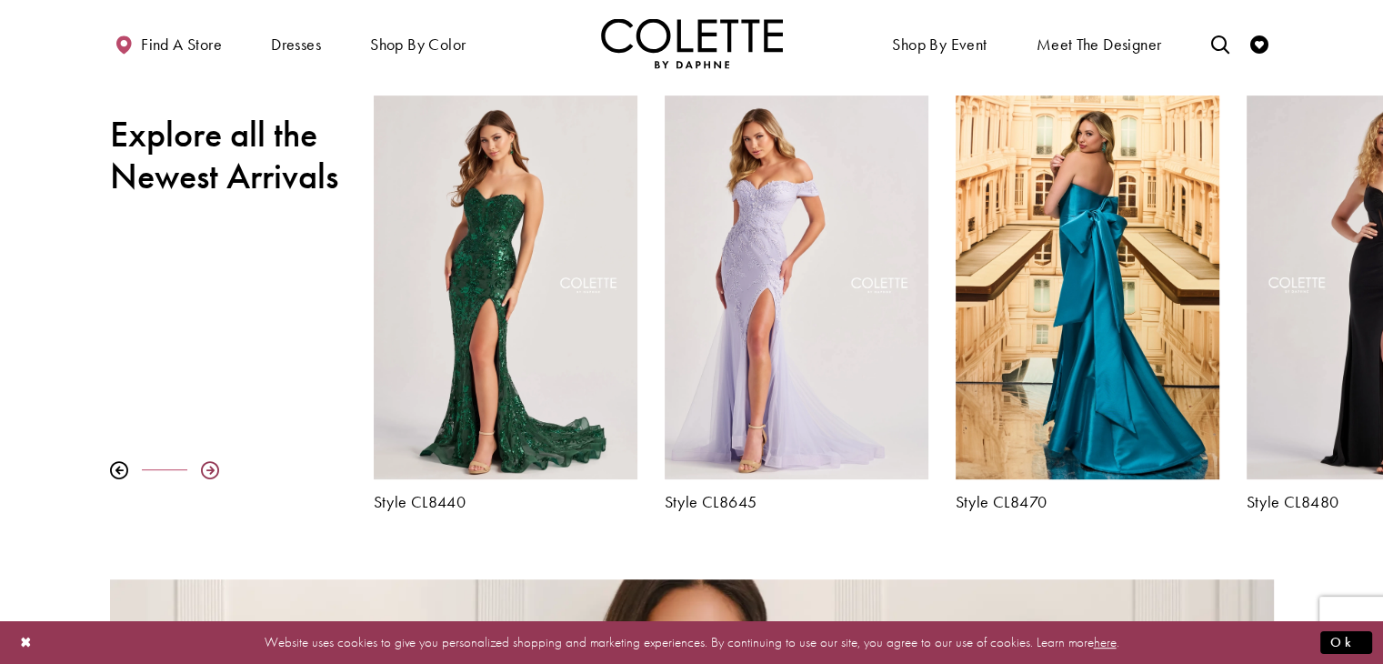
click at [213, 465] on div at bounding box center [210, 470] width 18 height 18
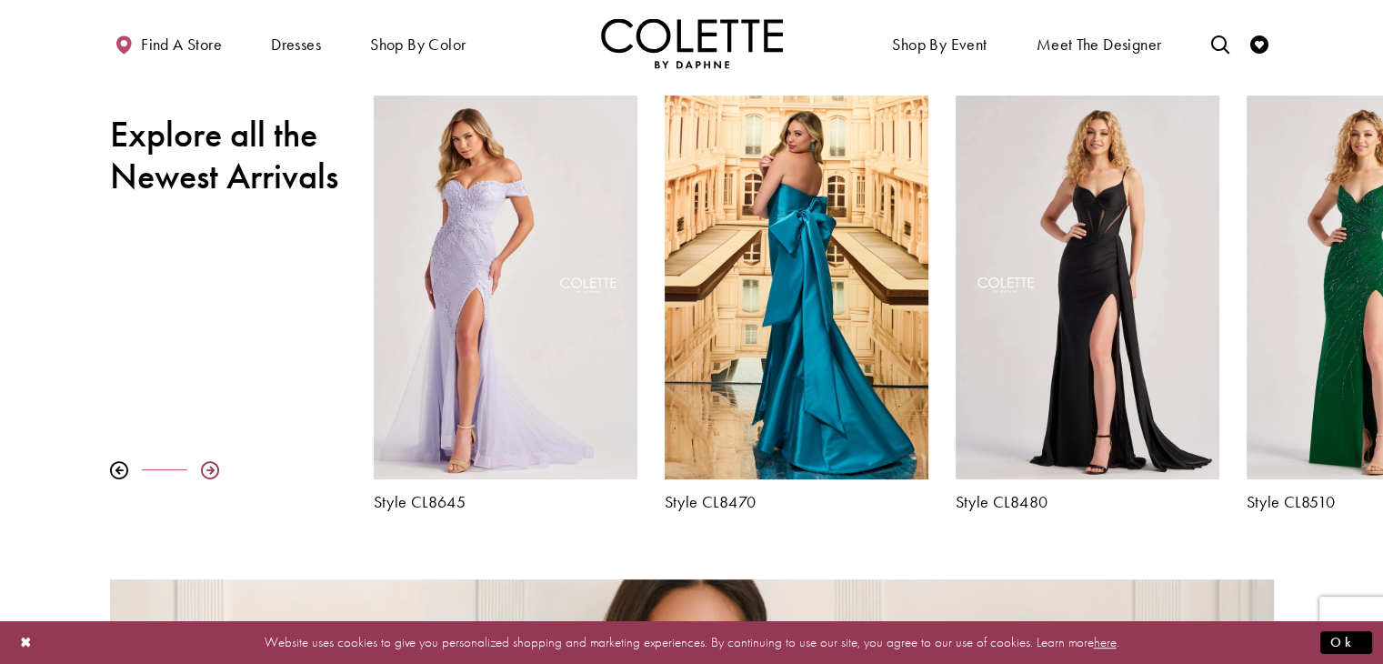
click at [213, 465] on div at bounding box center [210, 470] width 18 height 18
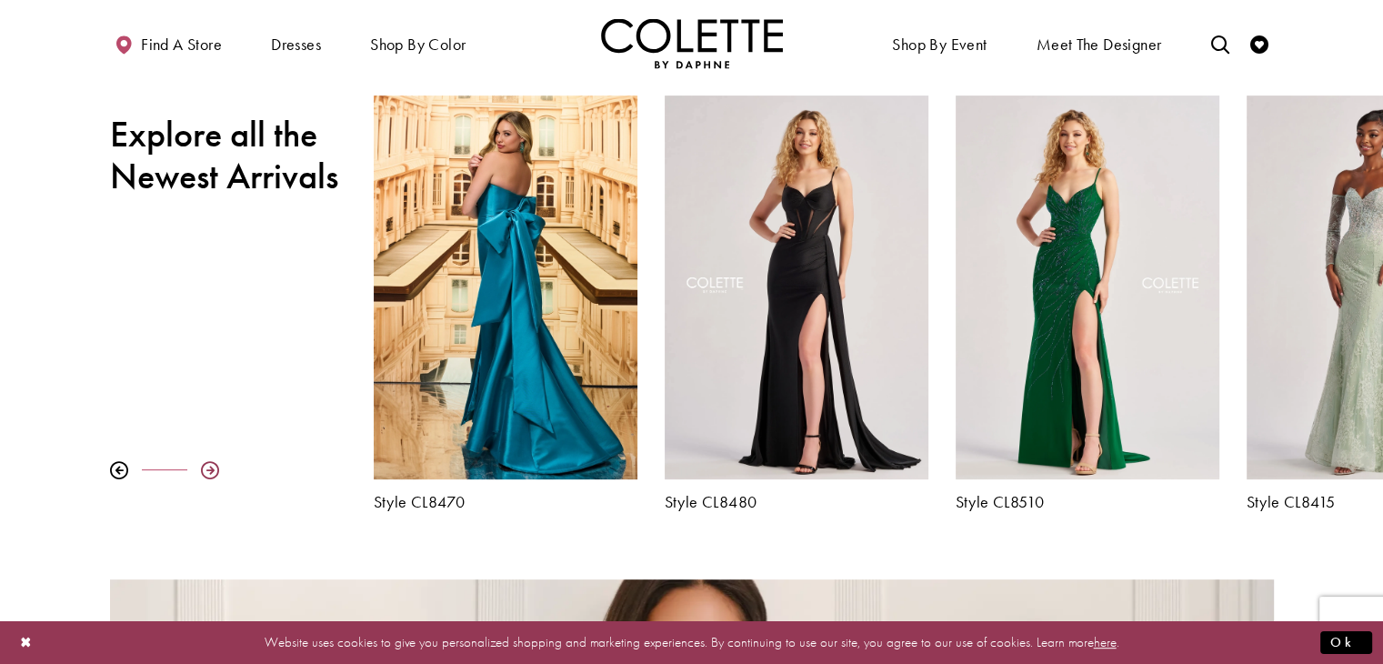
click at [213, 465] on div at bounding box center [210, 470] width 18 height 18
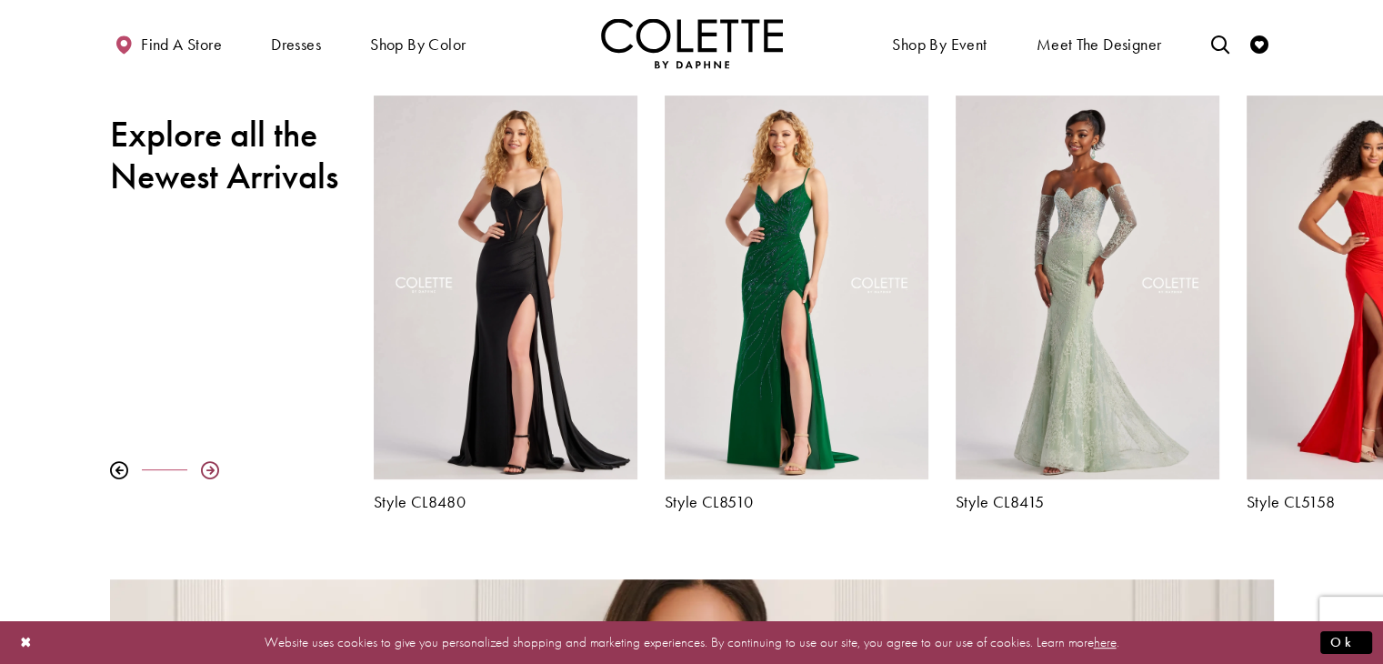
click at [213, 465] on div at bounding box center [210, 470] width 18 height 18
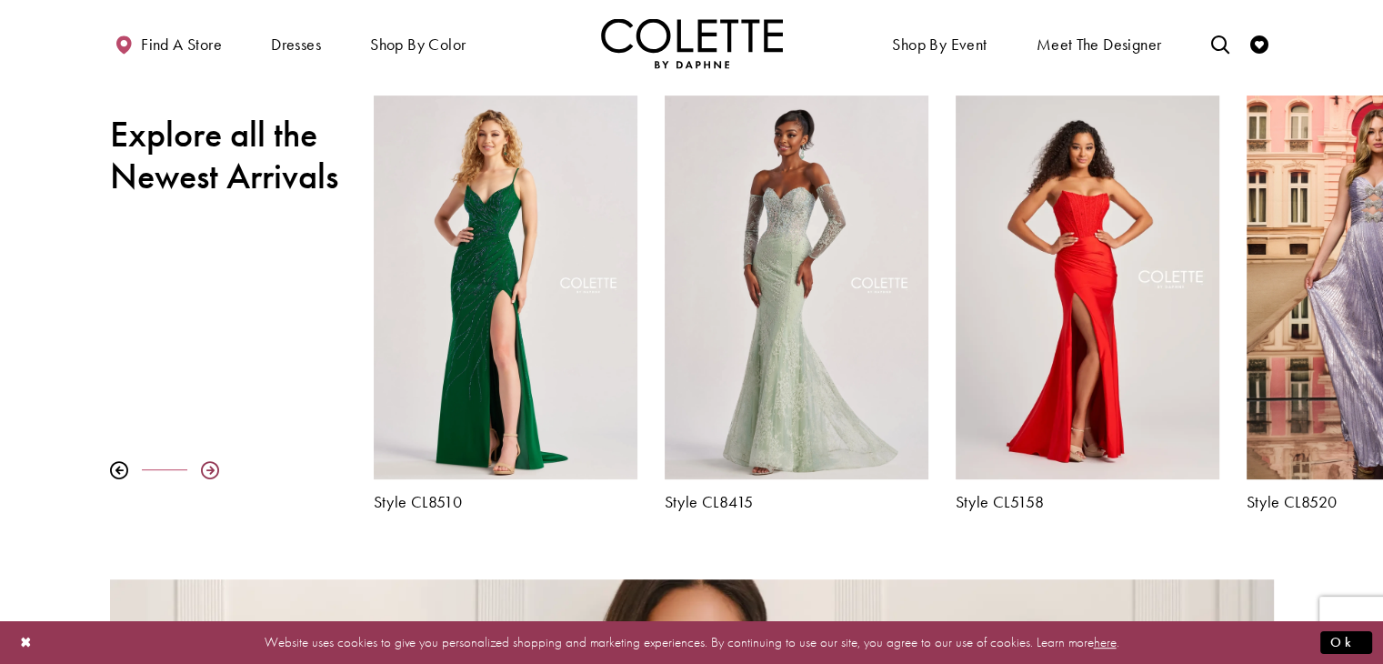
click at [213, 465] on div at bounding box center [210, 470] width 18 height 18
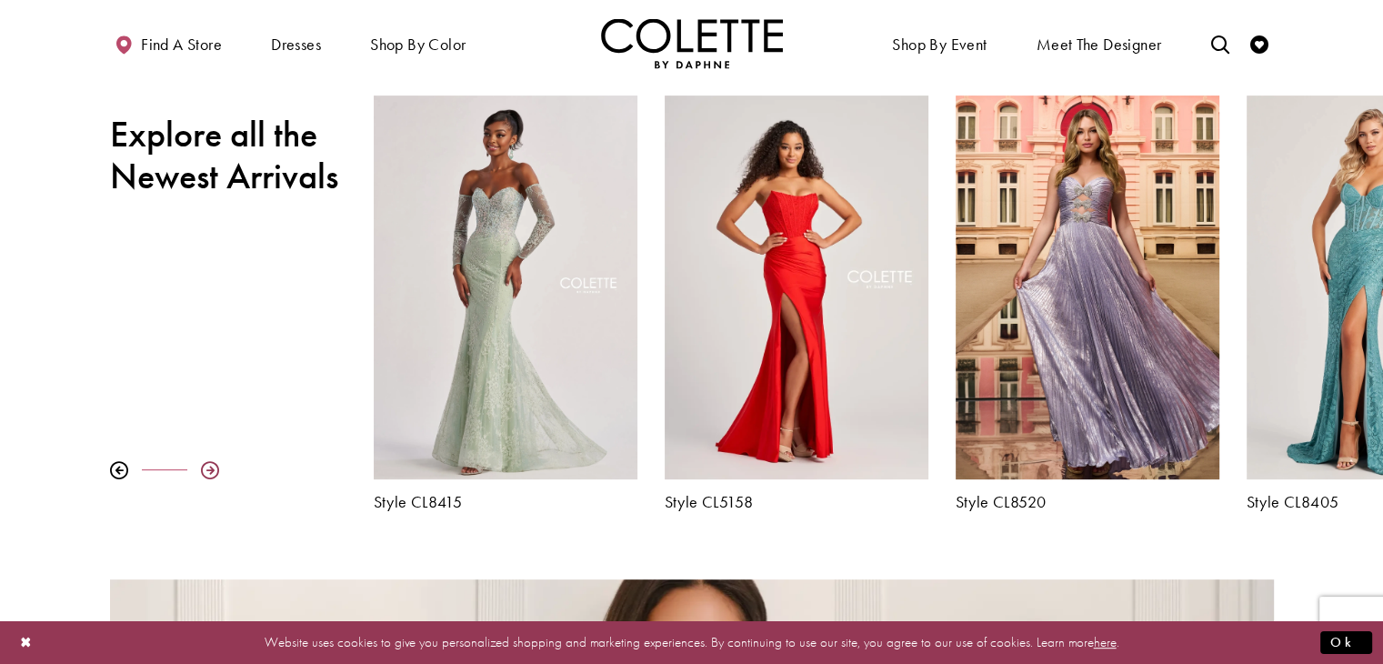
click at [213, 465] on div at bounding box center [210, 470] width 18 height 18
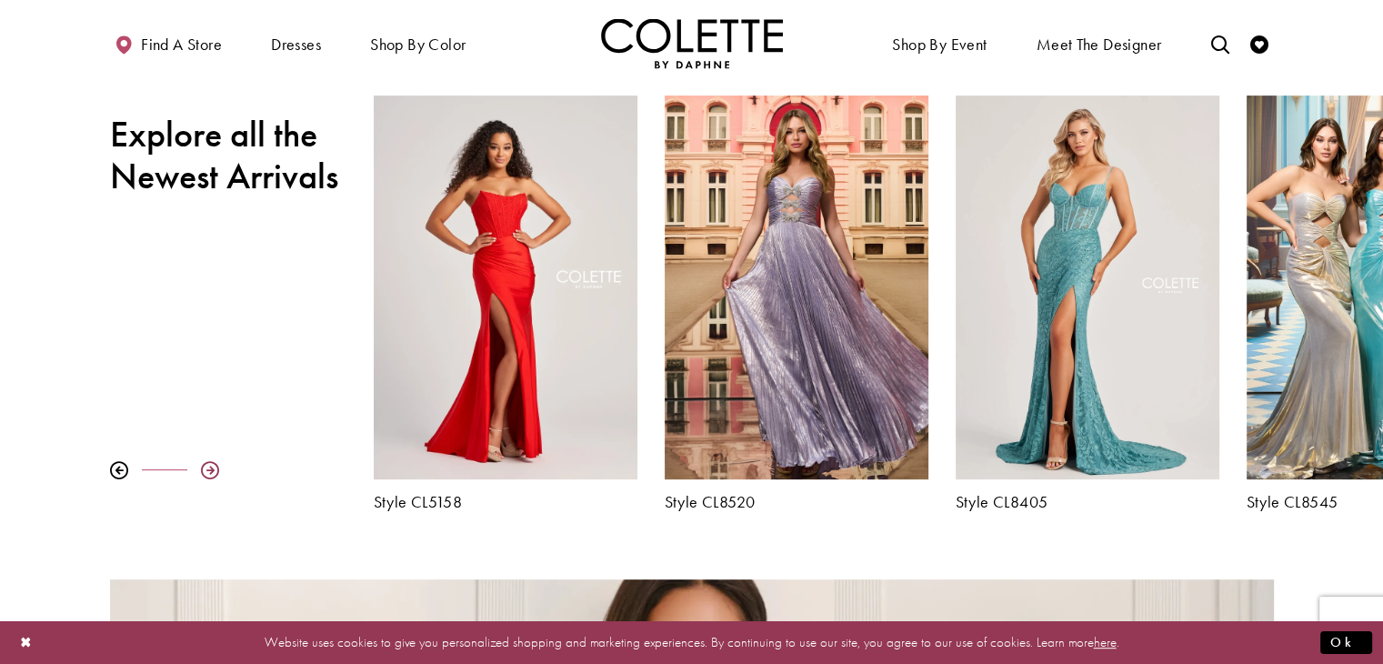
click at [213, 465] on div at bounding box center [210, 470] width 18 height 18
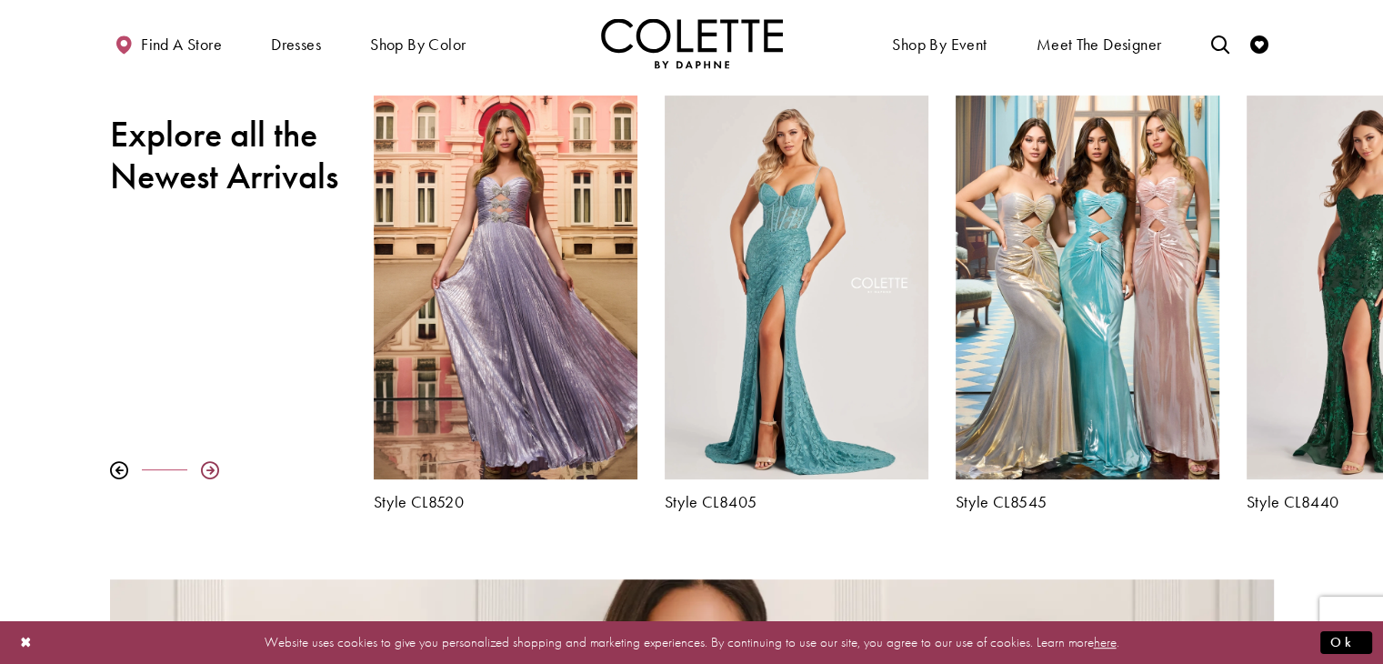
click at [213, 465] on div at bounding box center [210, 470] width 18 height 18
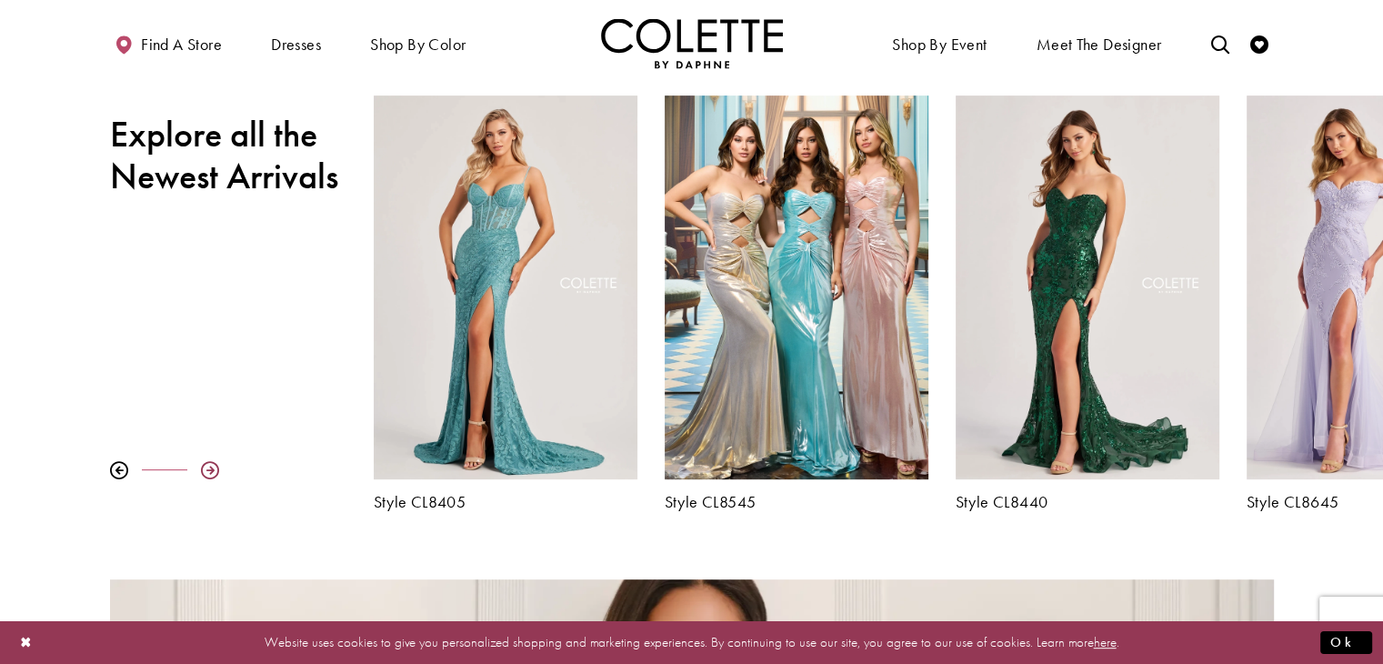
click at [213, 465] on div at bounding box center [210, 470] width 18 height 18
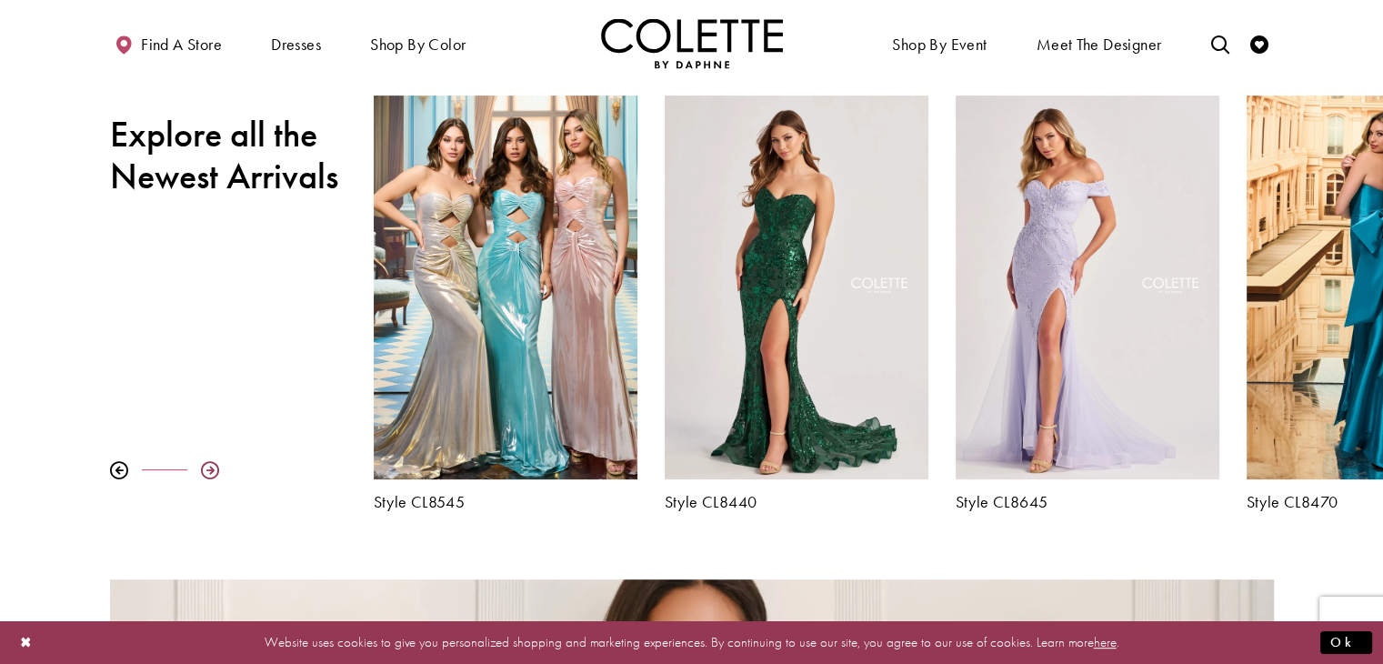
click at [213, 465] on div at bounding box center [210, 470] width 18 height 18
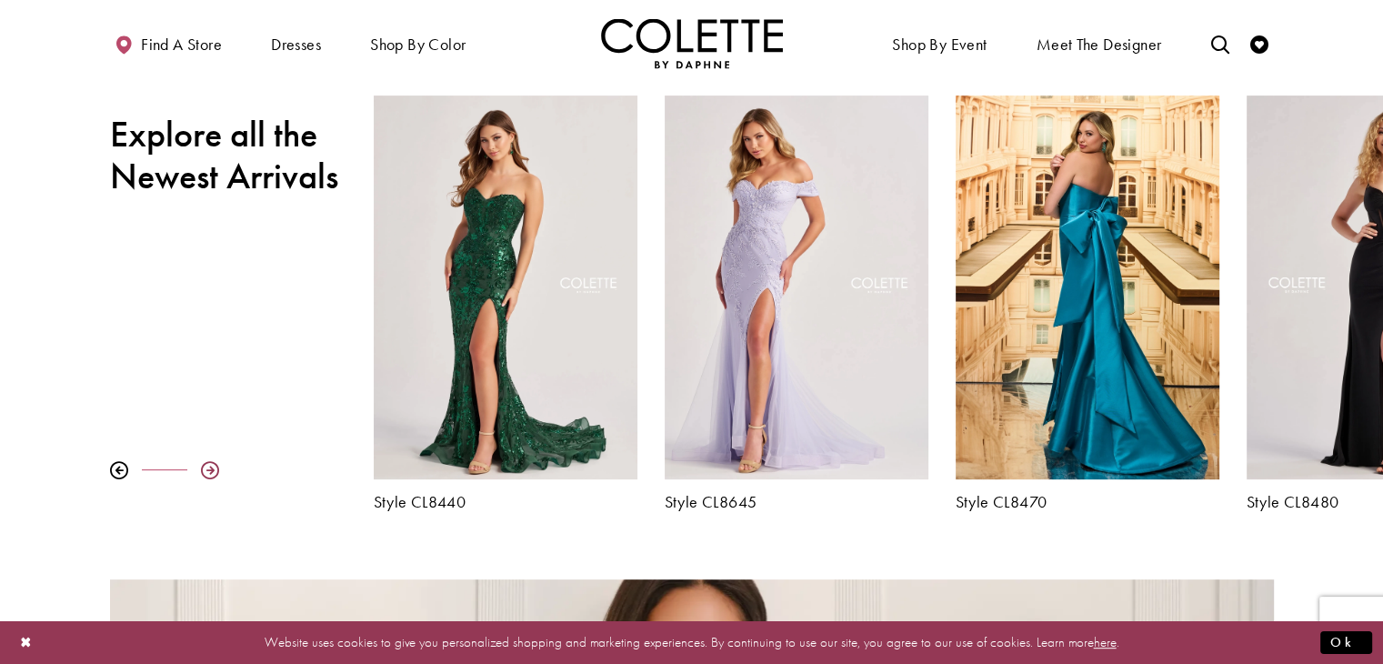
click at [213, 465] on div at bounding box center [210, 470] width 18 height 18
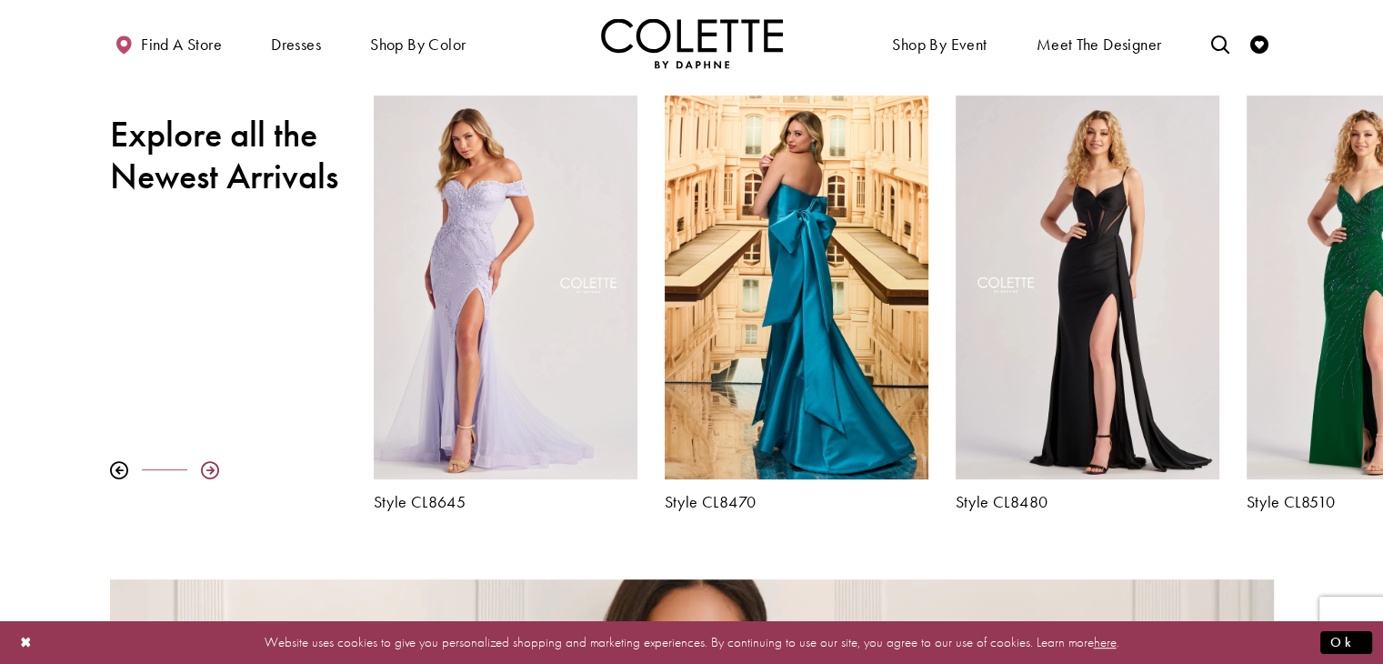
click at [213, 465] on div at bounding box center [210, 470] width 18 height 18
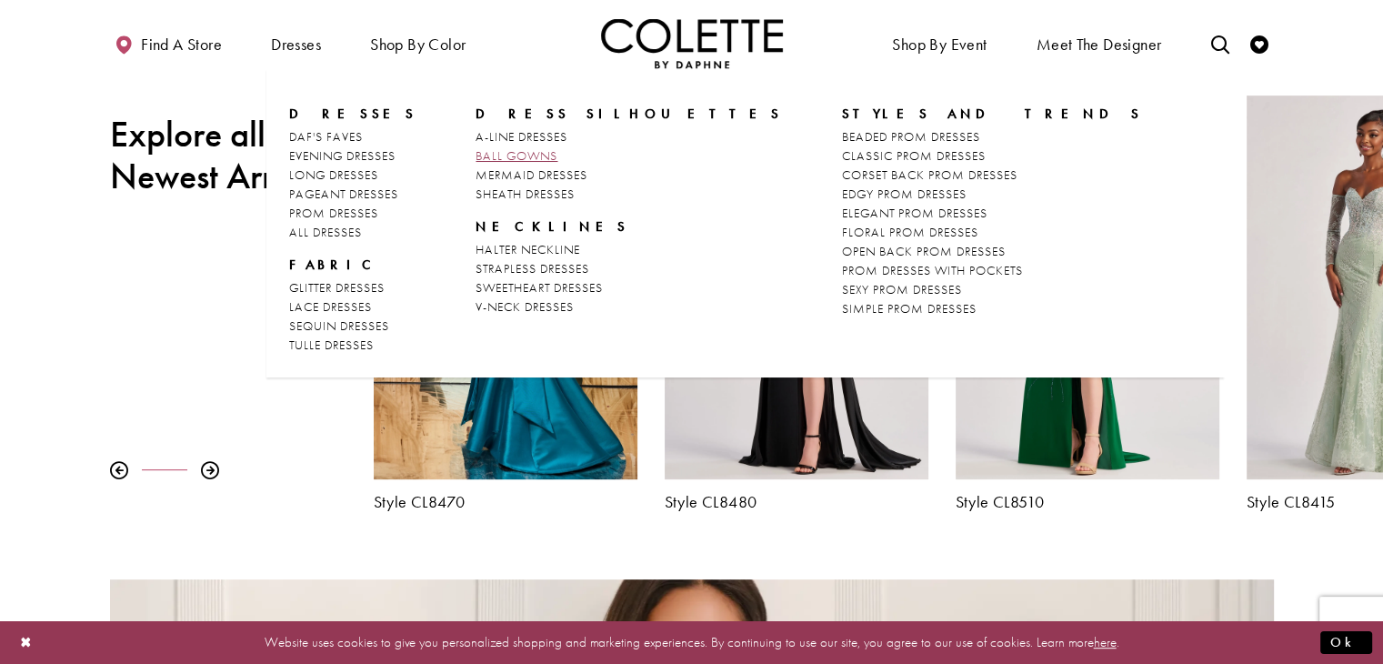
click at [497, 148] on span "BALL GOWNS" at bounding box center [517, 155] width 82 height 16
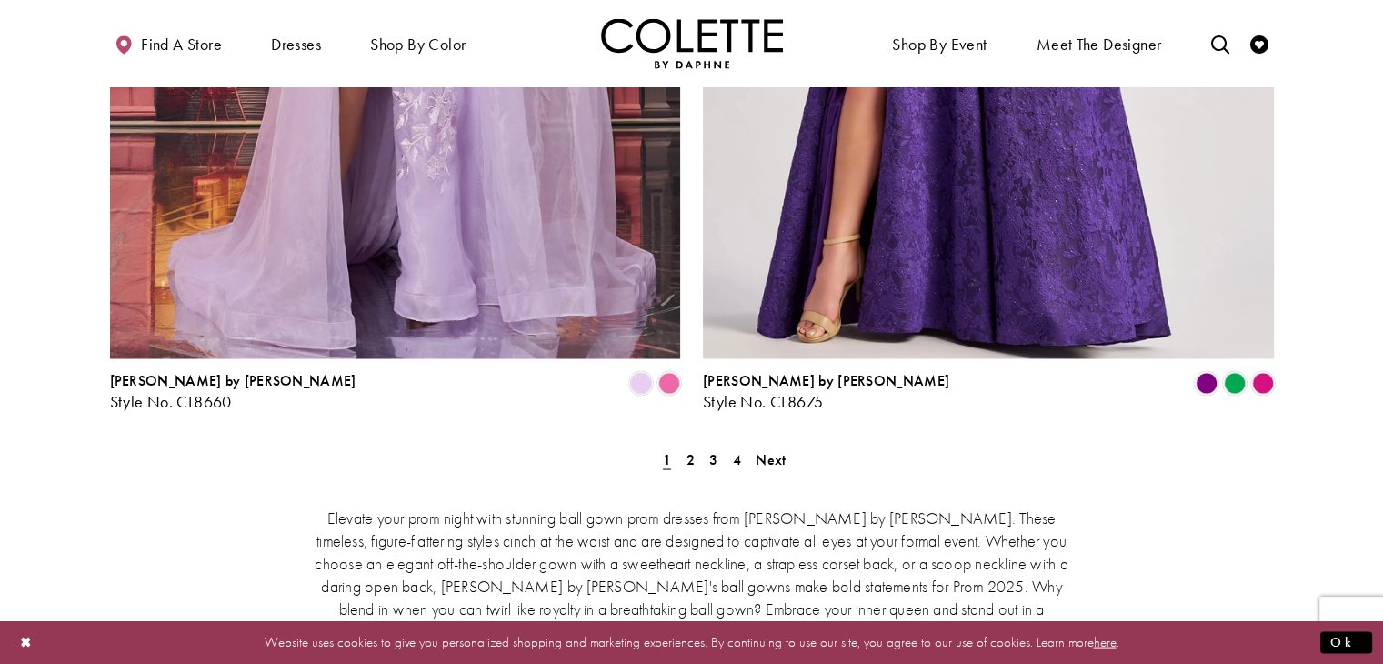
scroll to position [3276, 0]
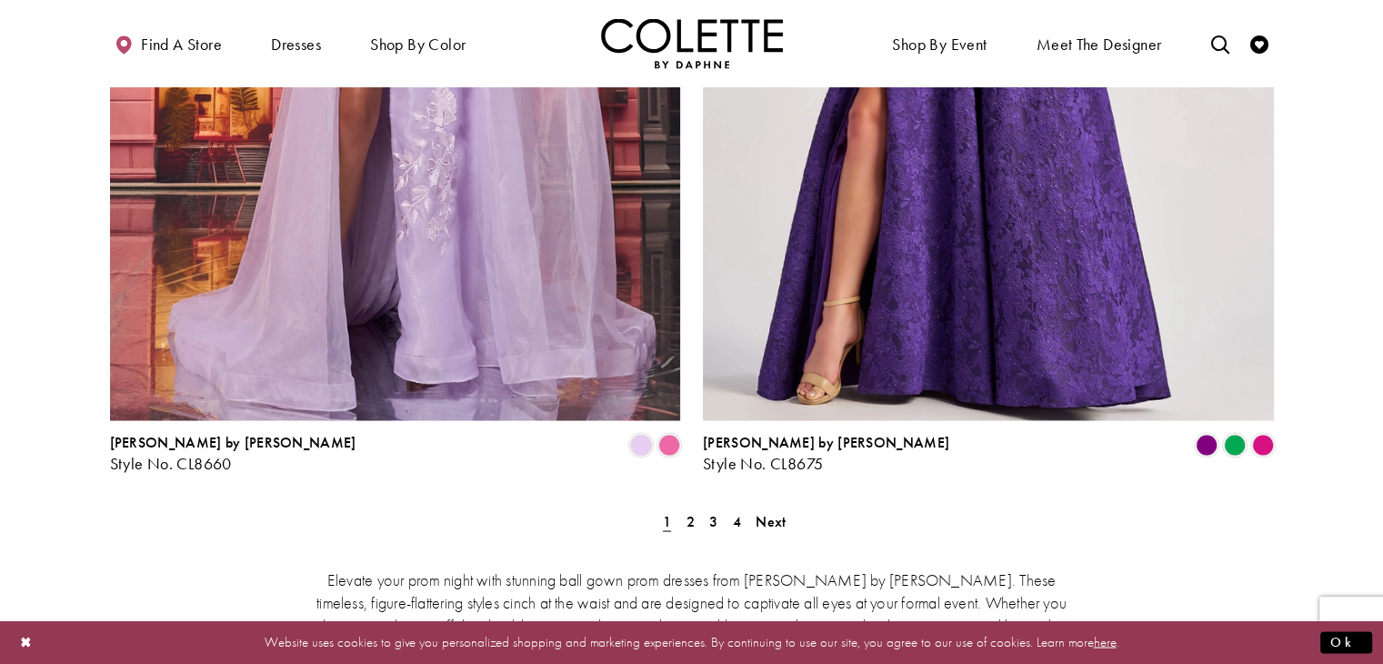
click at [775, 528] on div "Elevate your prom night with stunning ball gown prom dresses from [PERSON_NAME]…" at bounding box center [692, 663] width 1164 height 271
click at [760, 511] on span "Next" at bounding box center [771, 520] width 30 height 19
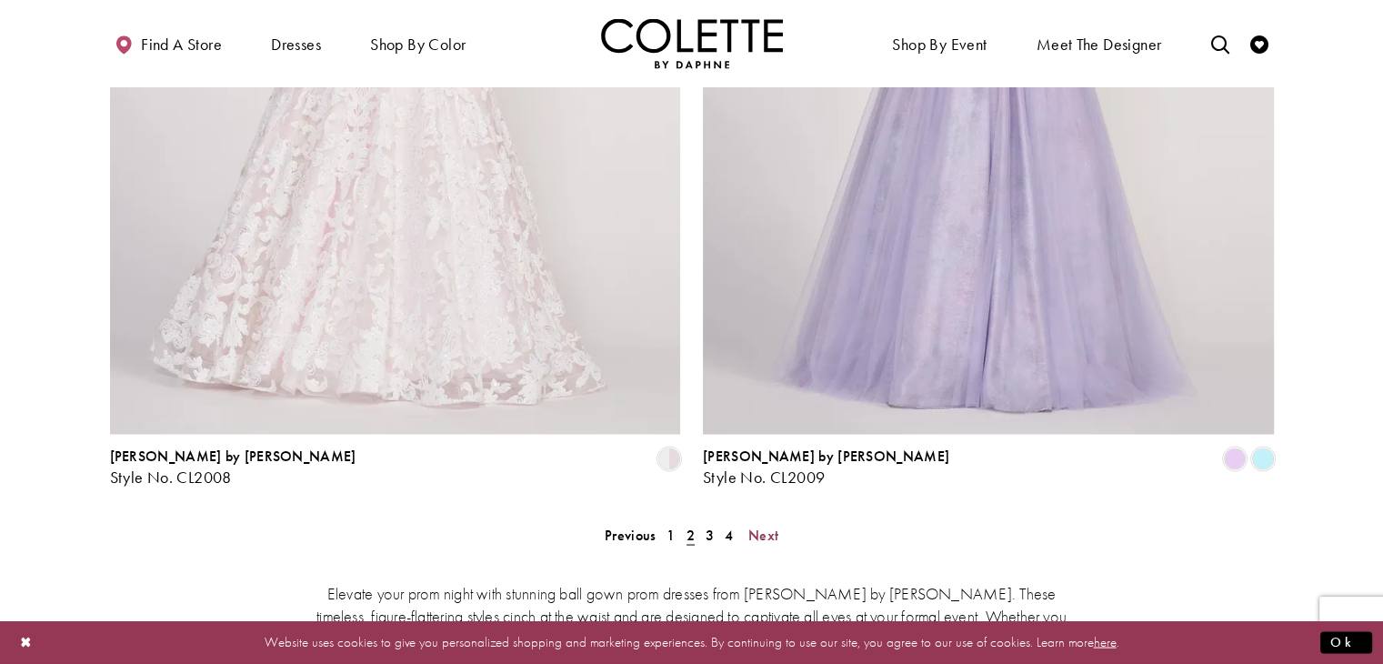
scroll to position [3252, 0]
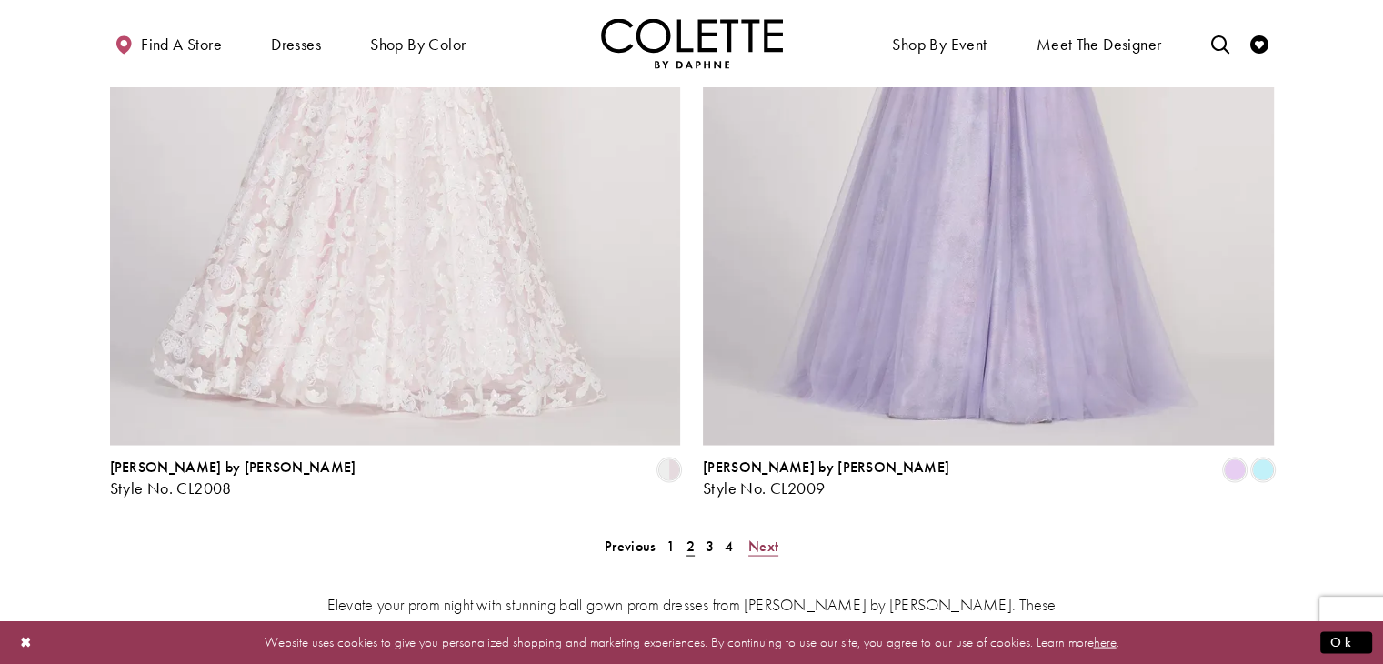
click at [782, 532] on link "Next" at bounding box center [763, 545] width 41 height 26
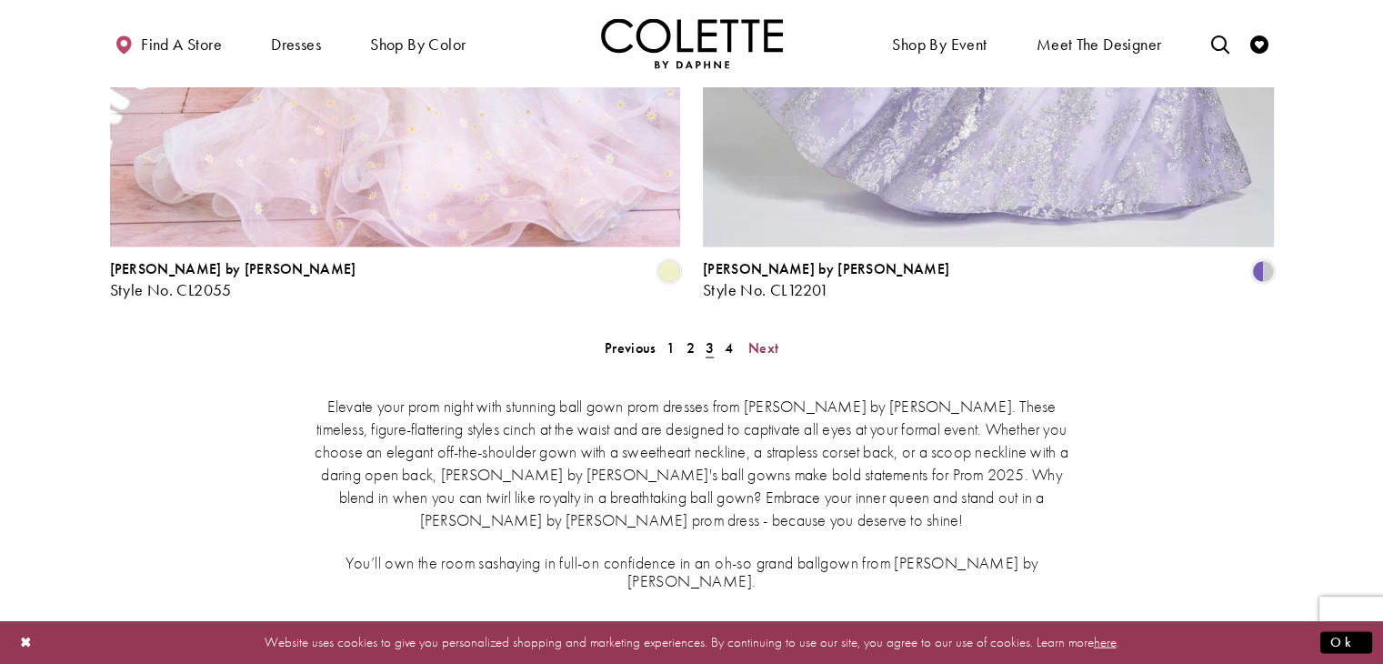
scroll to position [3364, 0]
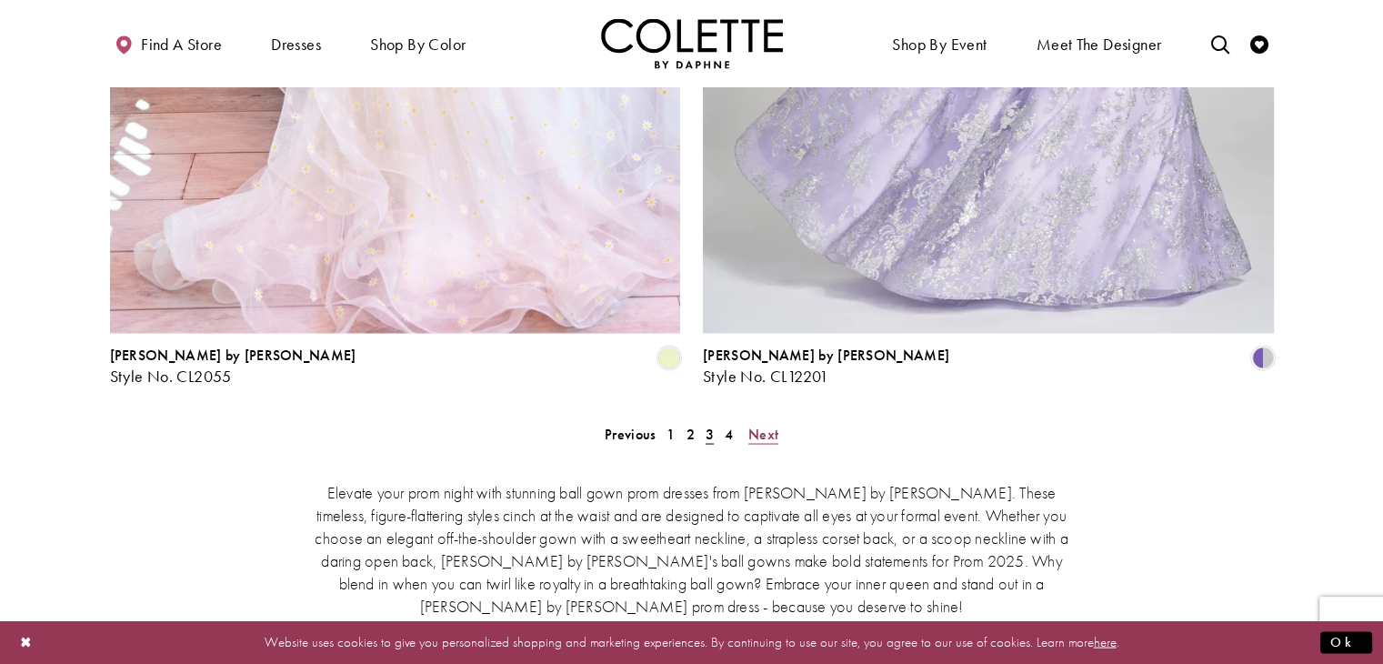
click at [765, 424] on span "Next" at bounding box center [763, 433] width 30 height 19
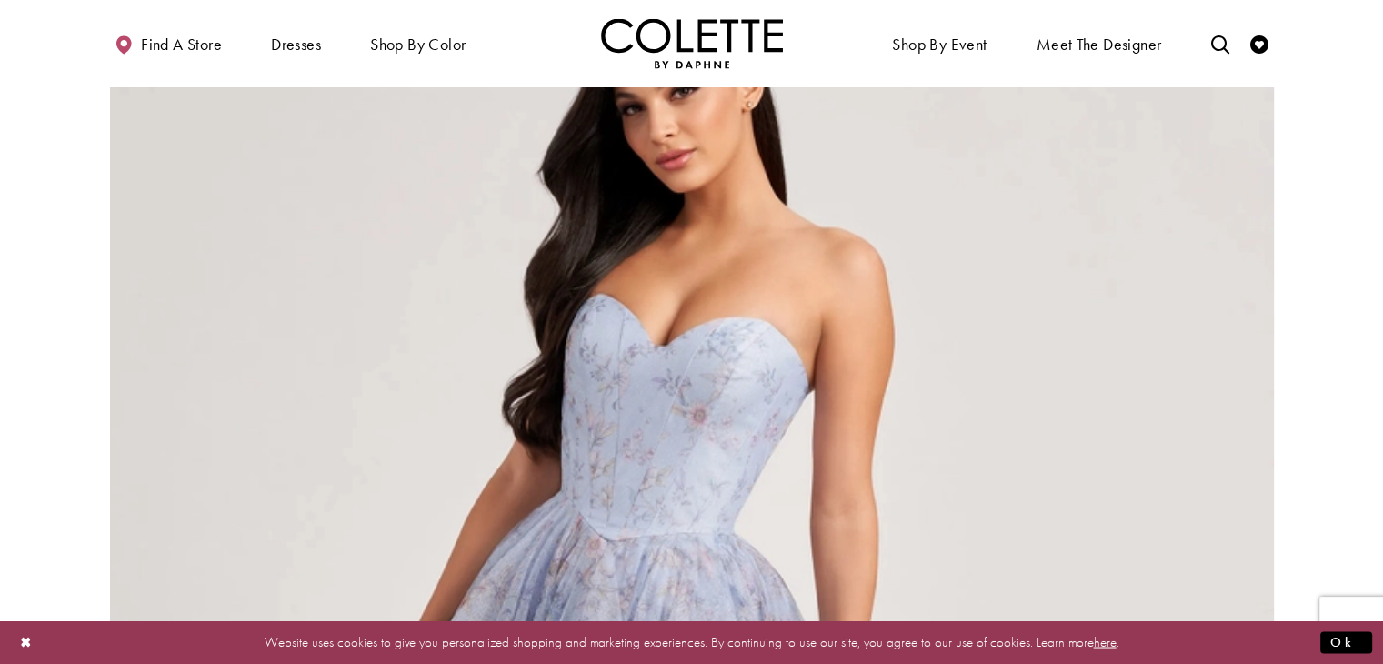
scroll to position [77, 0]
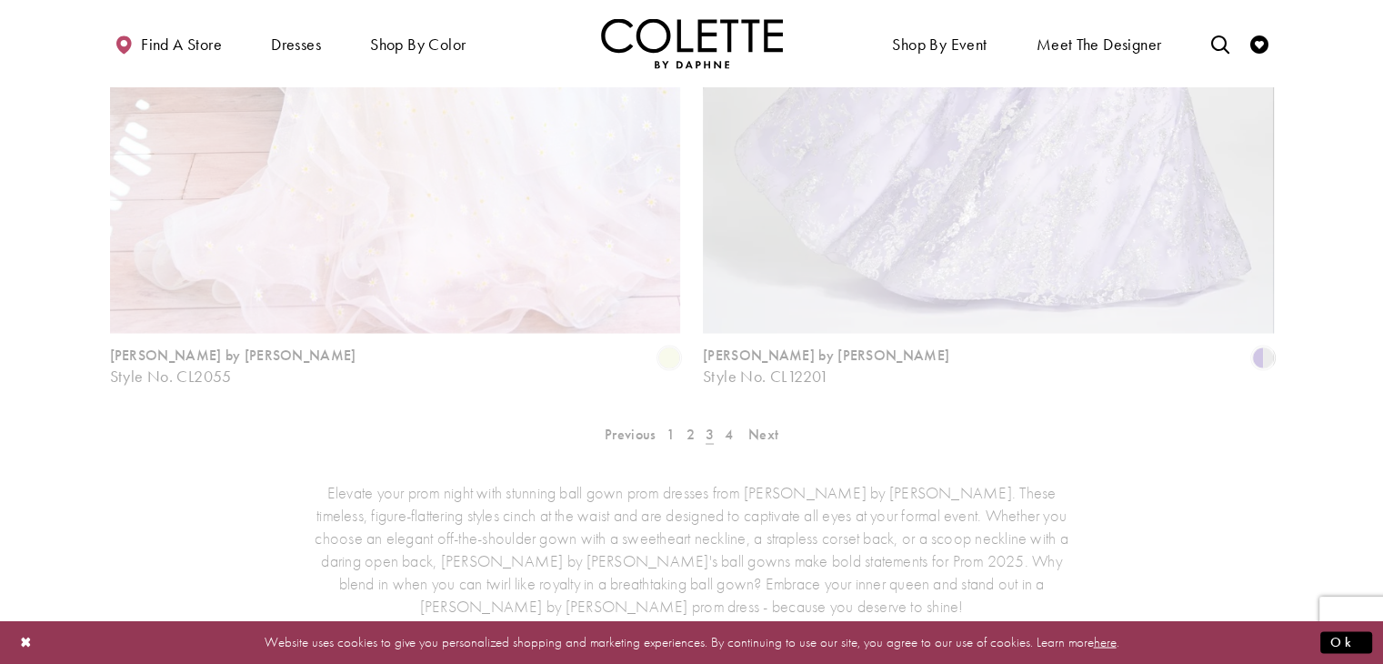
scroll to position [98, 0]
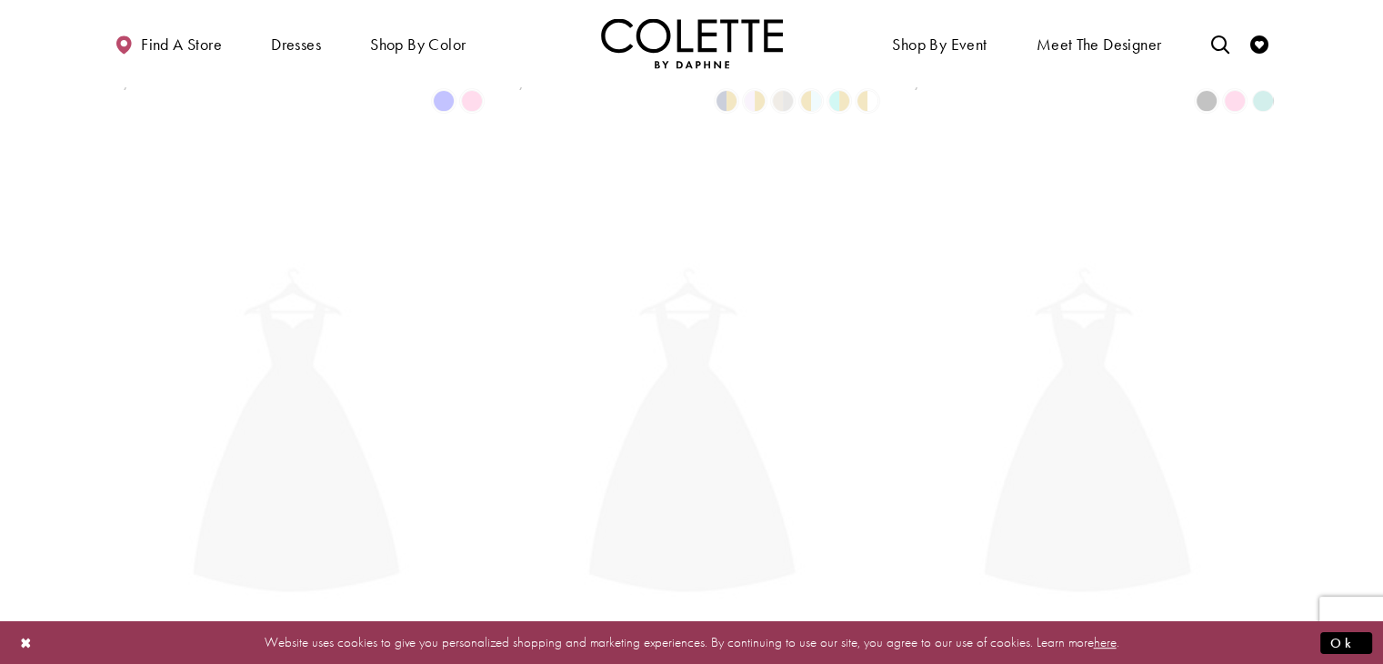
scroll to position [98, 0]
